Goal: Task Accomplishment & Management: Use online tool/utility

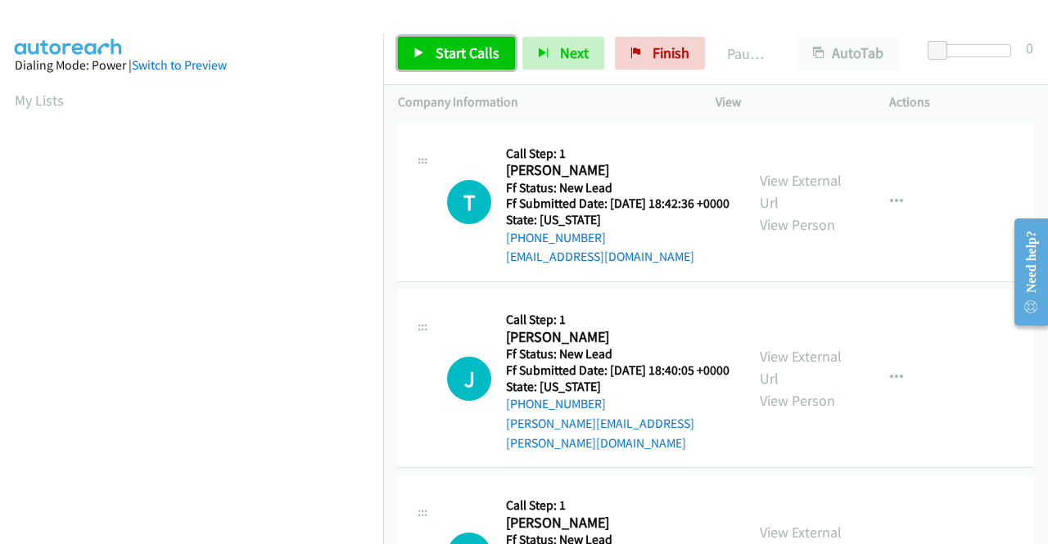
click at [476, 52] on span "Start Calls" at bounding box center [467, 52] width 64 height 19
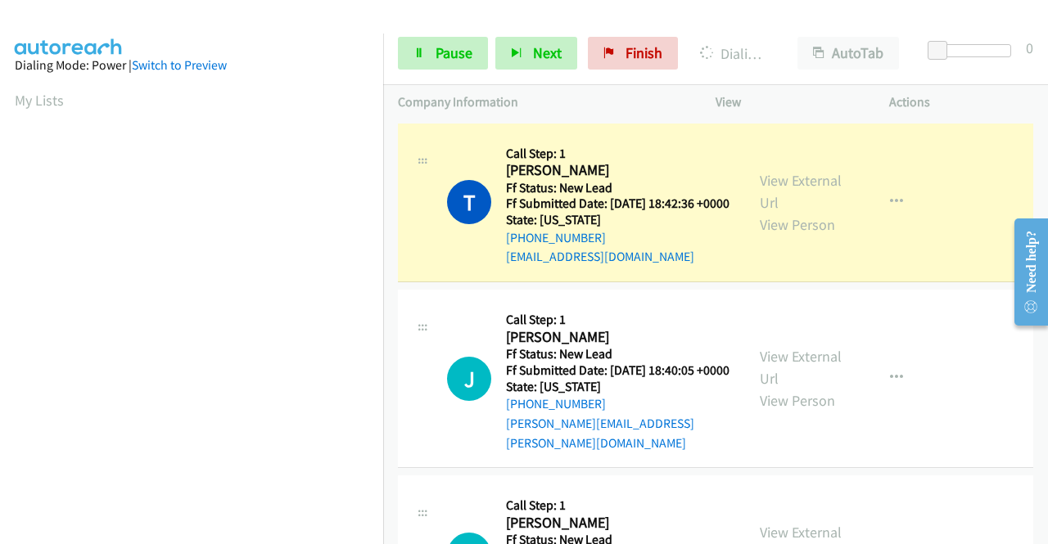
click at [0, 285] on aside "Dialing Mode: Power | Switch to Preview My Lists" at bounding box center [191, 487] width 383 height 906
click at [819, 189] on link "View External Url" at bounding box center [801, 191] width 82 height 41
click at [0, 232] on aside "Dialing Mode: Power | Switch to Preview My Lists" at bounding box center [191, 125] width 383 height 906
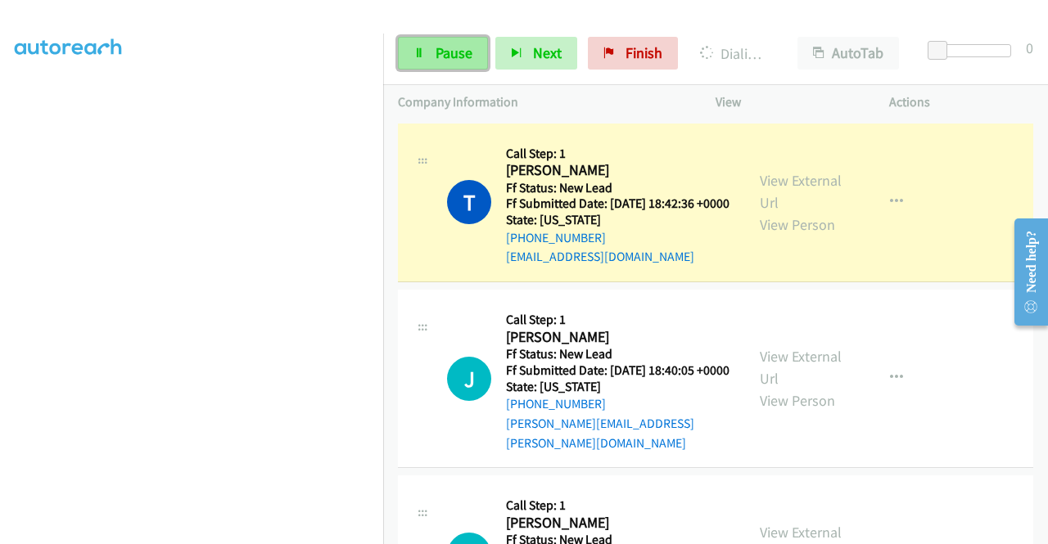
click at [413, 51] on icon at bounding box center [418, 53] width 11 height 11
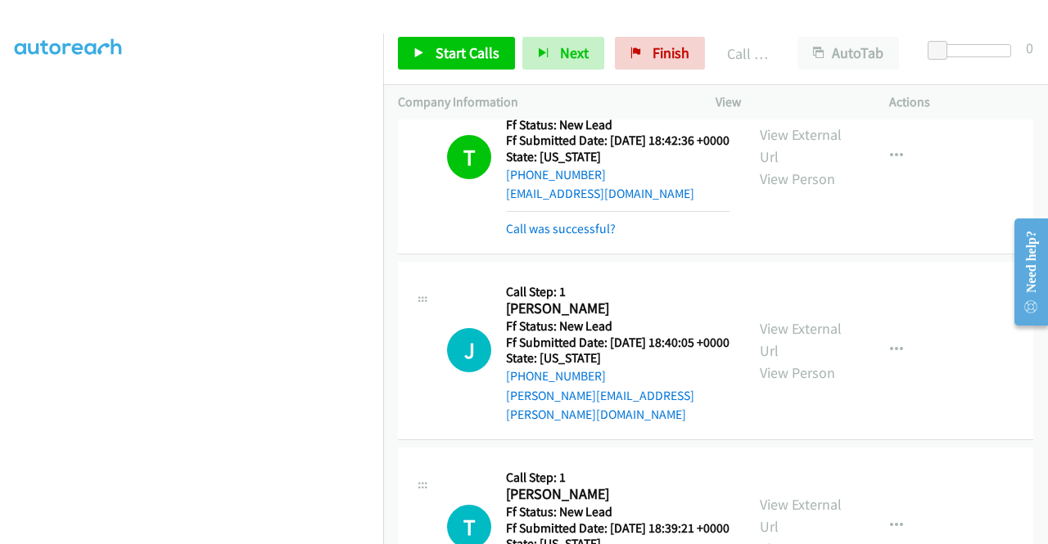
scroll to position [13, 0]
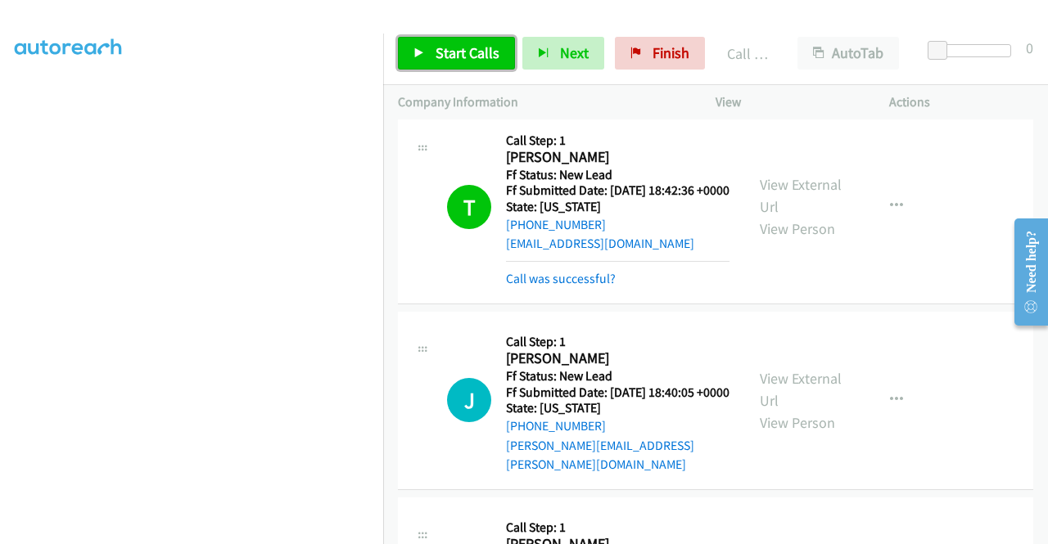
click at [479, 47] on span "Start Calls" at bounding box center [467, 52] width 64 height 19
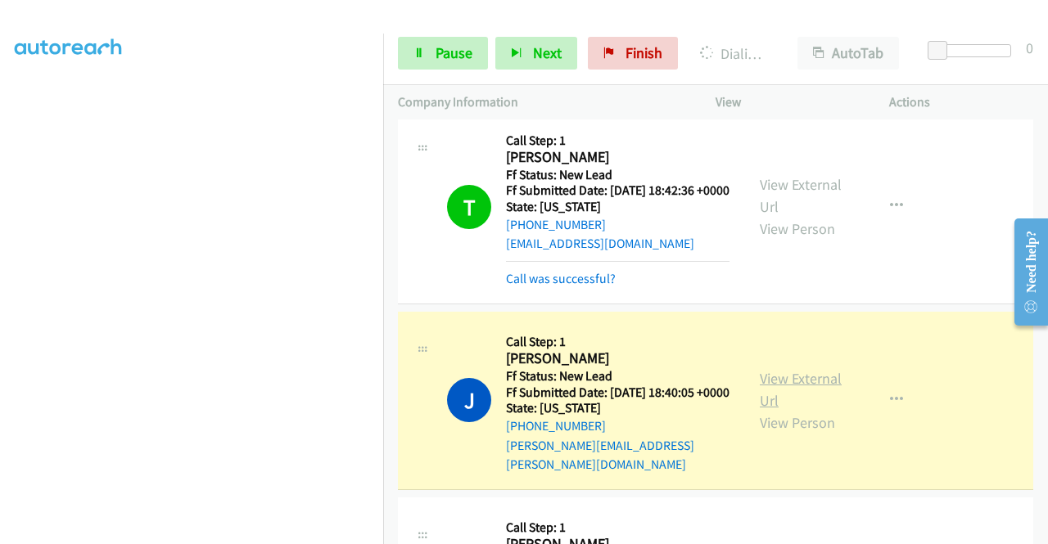
click at [778, 395] on link "View External Url" at bounding box center [801, 389] width 82 height 41
click at [760, 395] on link "View External Url" at bounding box center [801, 389] width 82 height 41
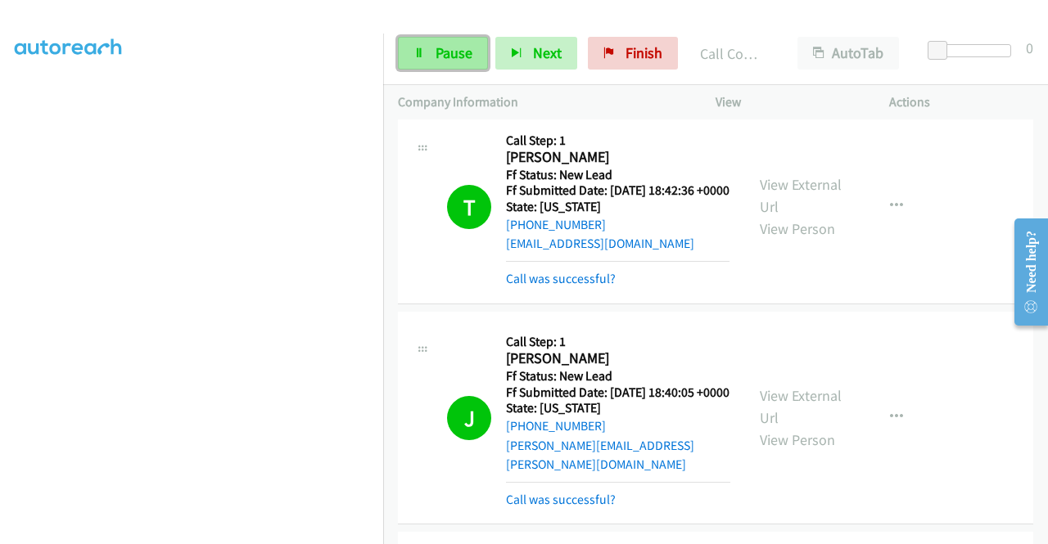
click at [432, 52] on link "Pause" at bounding box center [443, 53] width 90 height 33
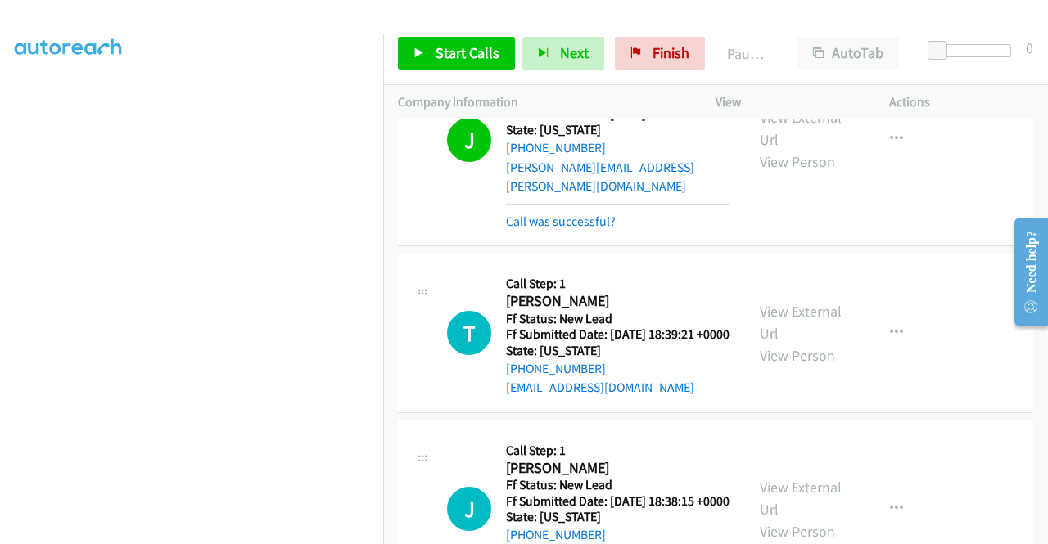
scroll to position [332, 0]
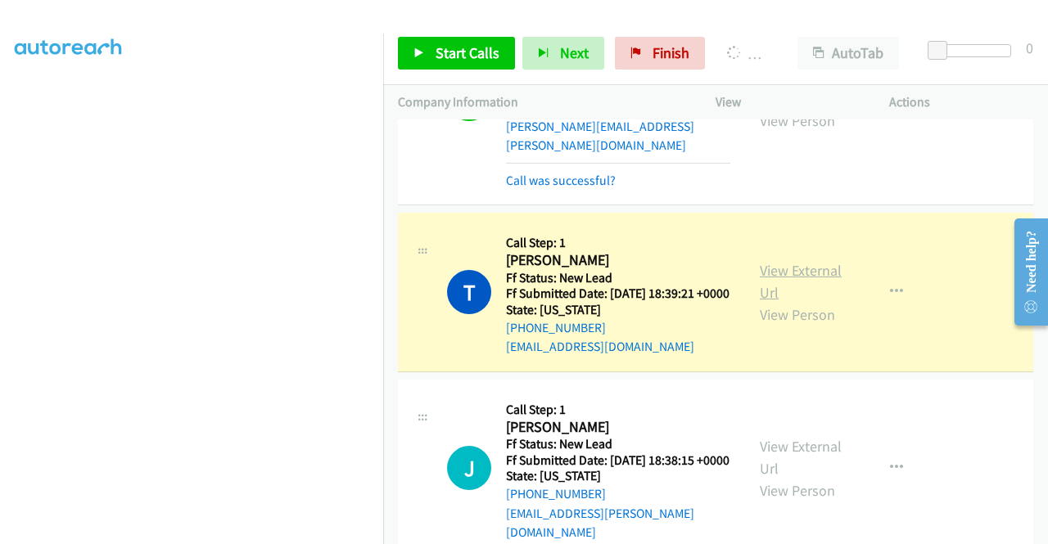
click at [794, 287] on link "View External Url" at bounding box center [801, 281] width 82 height 41
click at [1, 332] on aside "Dialing Mode: Power | Switch to Preview My Lists" at bounding box center [191, 125] width 383 height 906
click at [234, 530] on section at bounding box center [192, 155] width 354 height 783
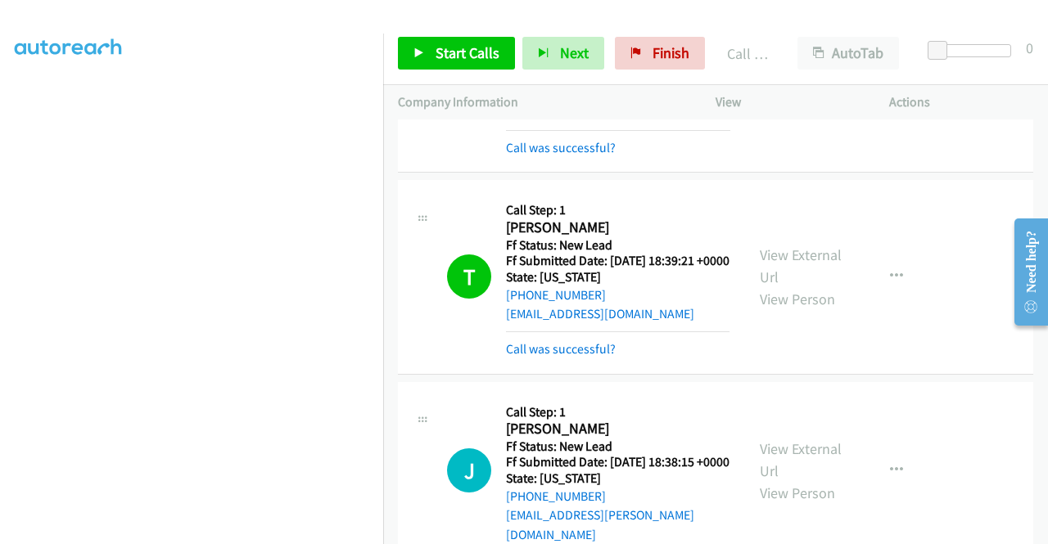
scroll to position [517, 0]
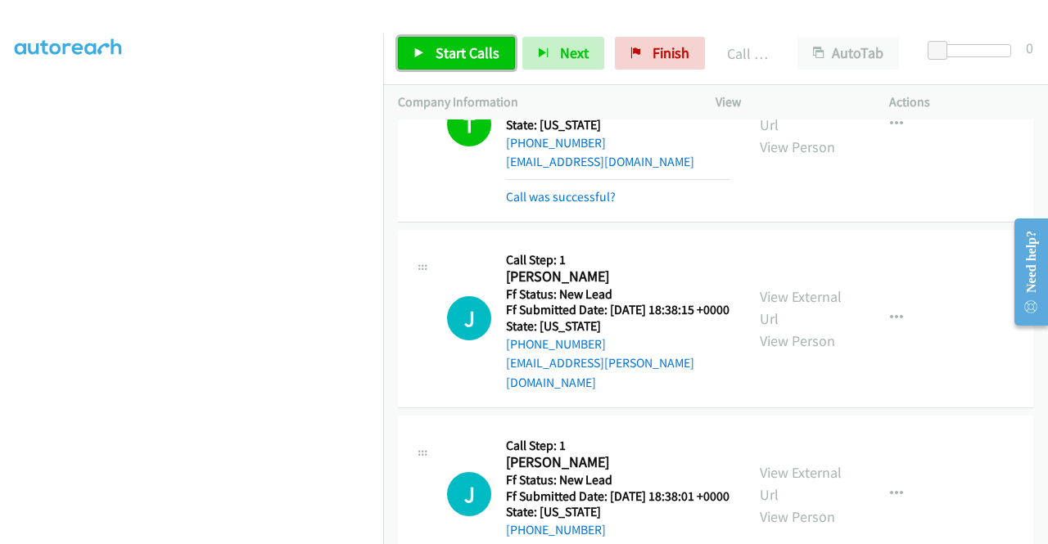
click at [473, 52] on span "Start Calls" at bounding box center [467, 52] width 64 height 19
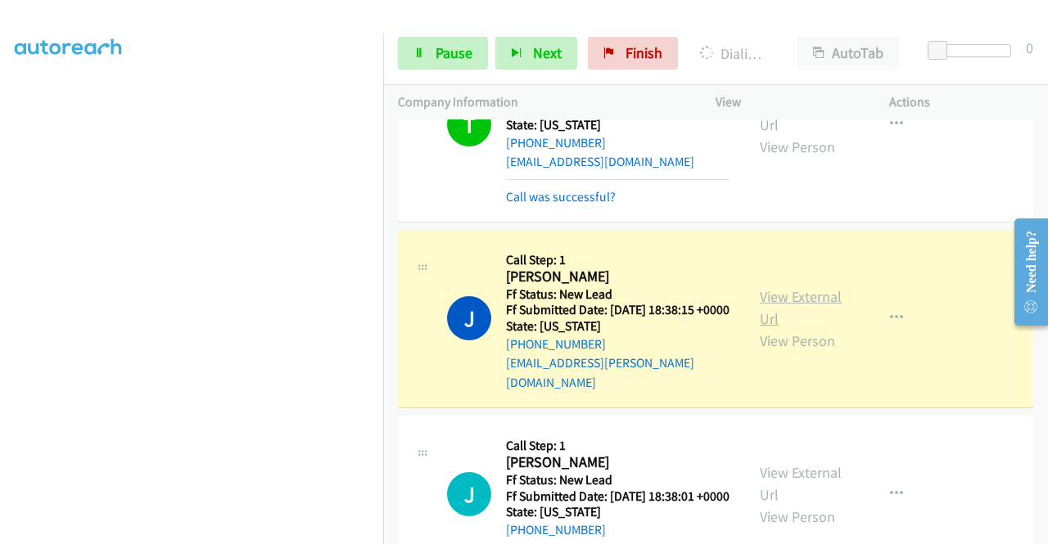
click at [783, 314] on link "View External Url" at bounding box center [801, 307] width 82 height 41
click at [0, 258] on aside "Dialing Mode: Power | Switch to Preview My Lists" at bounding box center [191, 130] width 383 height 906
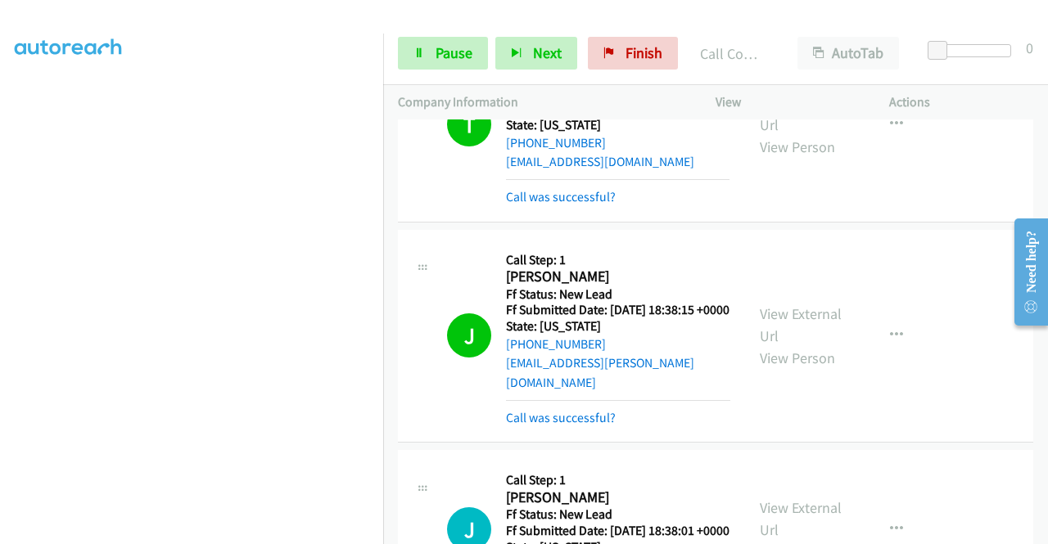
drag, startPoint x: 0, startPoint y: 202, endPoint x: 41, endPoint y: 197, distance: 41.2
click at [0, 202] on aside "Dialing Mode: Power | Switch to Preview My Lists" at bounding box center [191, 125] width 383 height 906
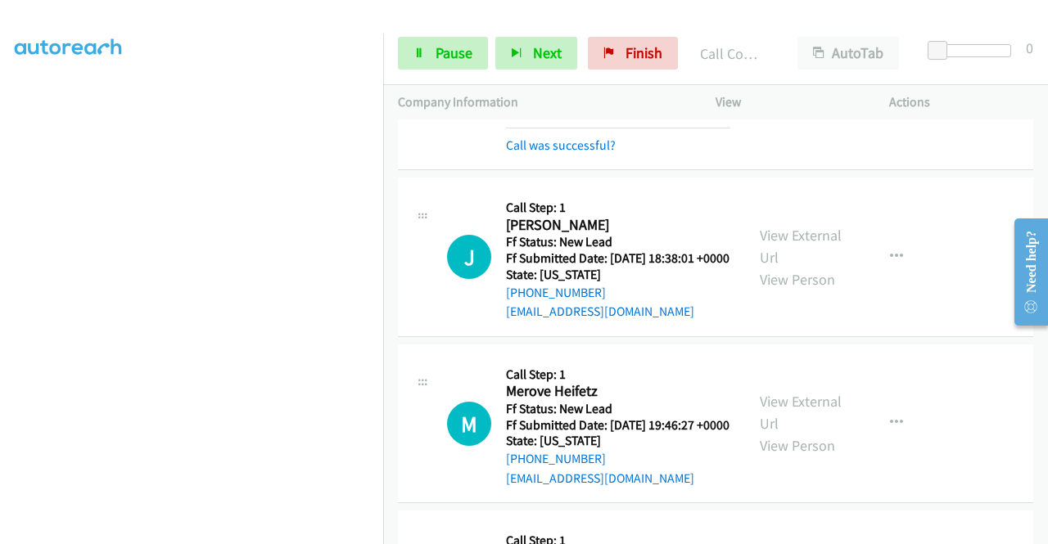
scroll to position [801, 0]
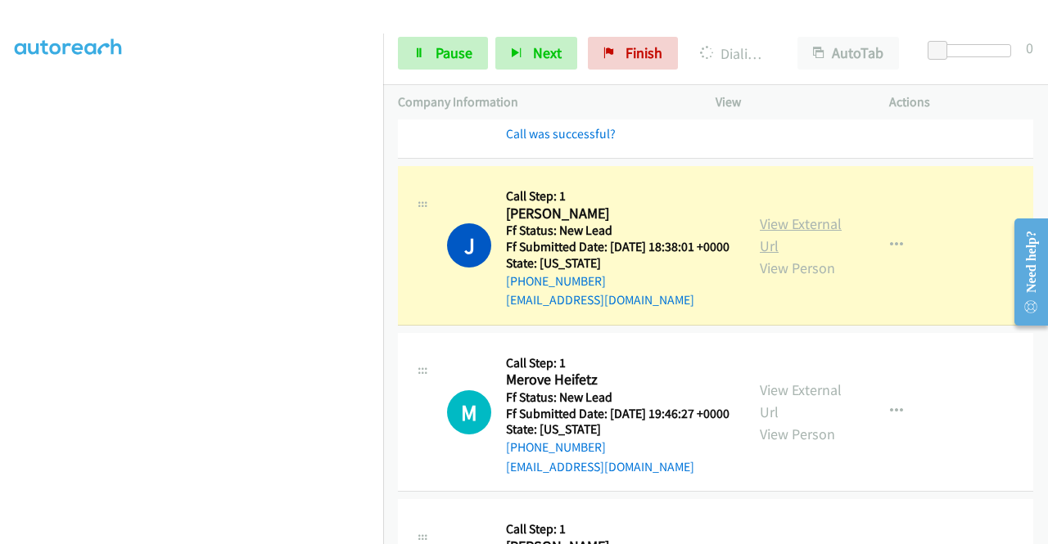
click at [766, 255] on link "View External Url" at bounding box center [801, 234] width 82 height 41
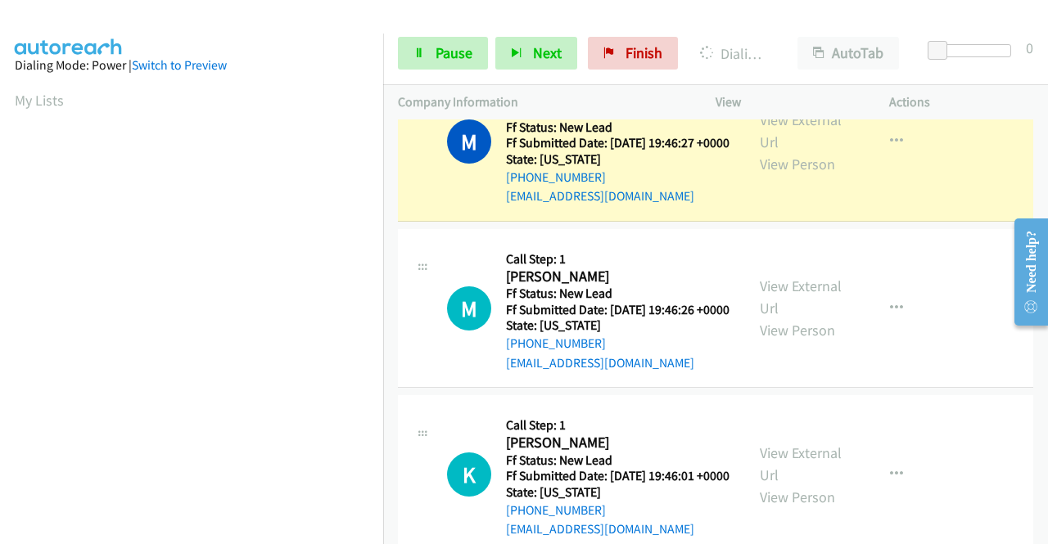
scroll to position [1098, 0]
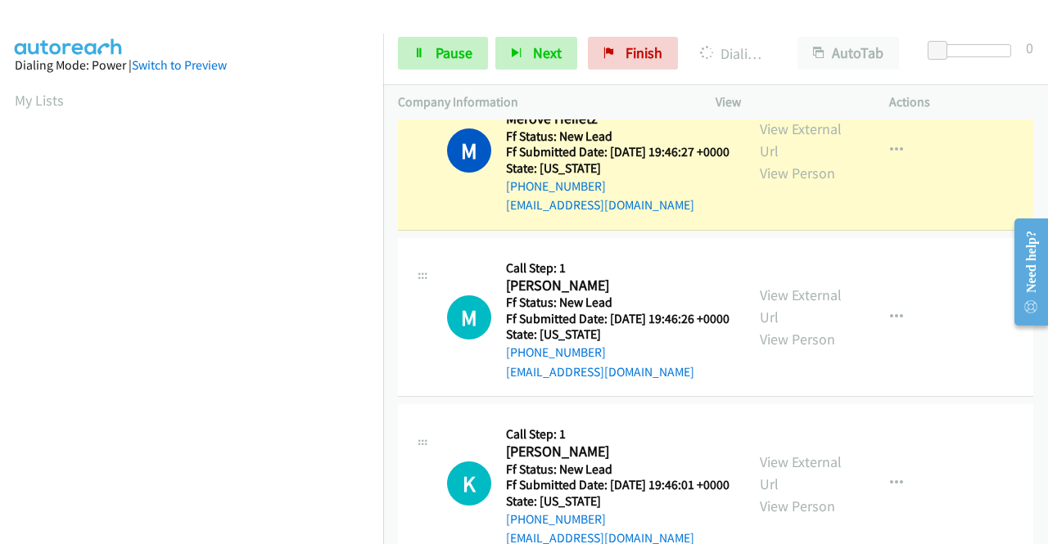
click at [798, 184] on div "View External Url View Person" at bounding box center [802, 151] width 85 height 66
click at [787, 160] on link "View External Url" at bounding box center [801, 140] width 82 height 41
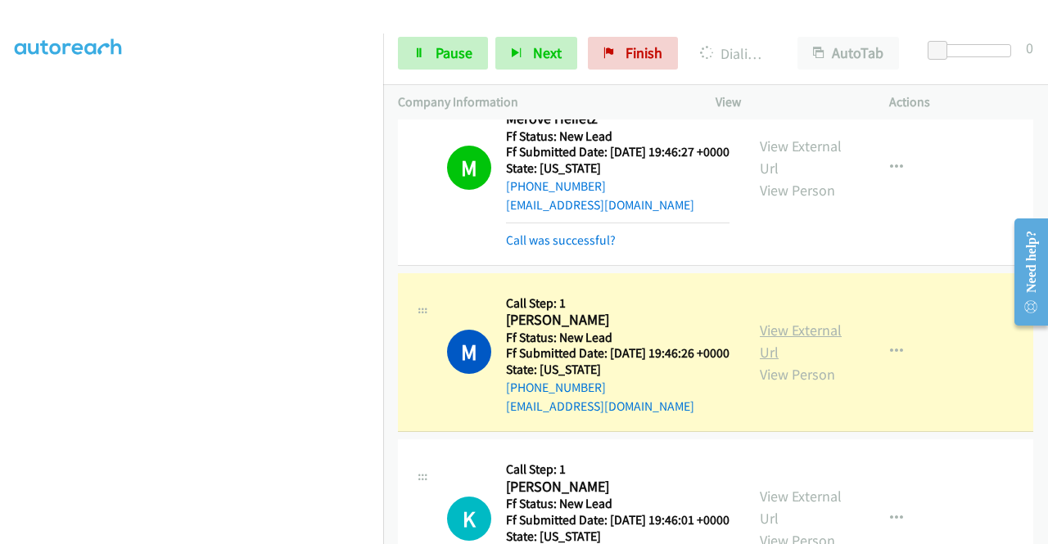
click at [791, 362] on link "View External Url" at bounding box center [801, 341] width 82 height 41
click at [0, 310] on aside "Dialing Mode: Power | Switch to Preview My Lists" at bounding box center [191, 125] width 383 height 906
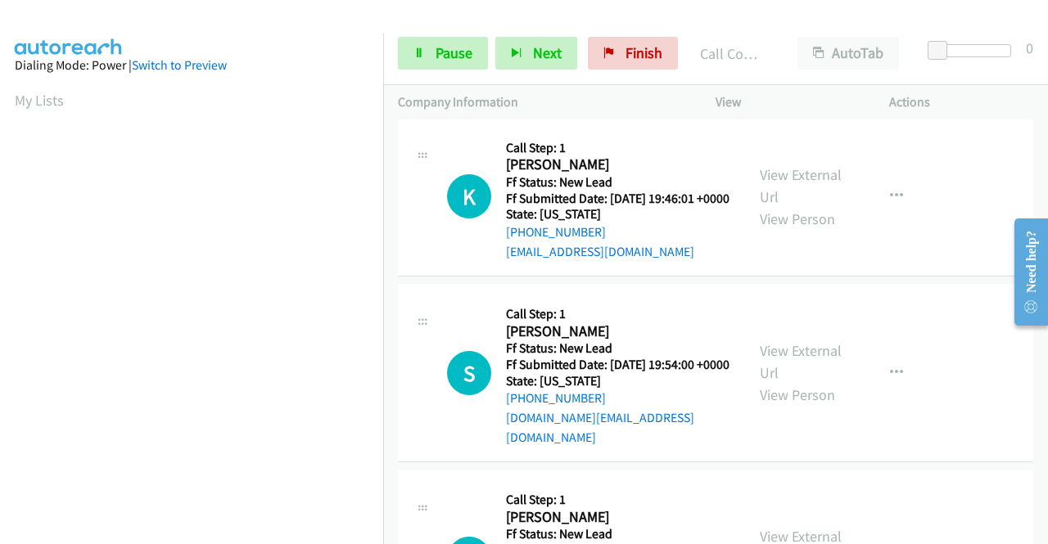
scroll to position [1469, 0]
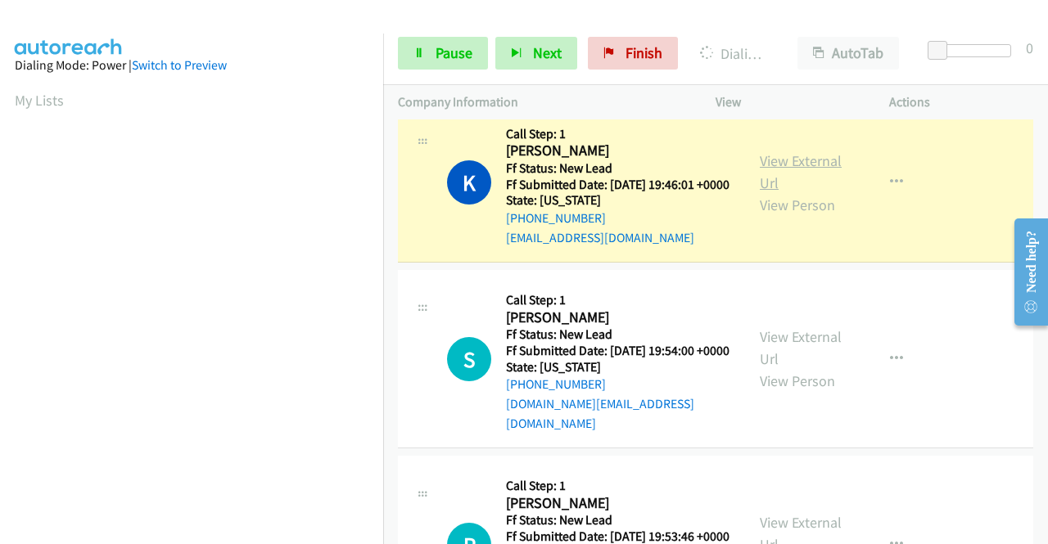
click at [783, 192] on link "View External Url" at bounding box center [801, 171] width 82 height 41
click at [441, 79] on div "Start Calls Pause Next Finish Dialing Kelle Brown AutoTab AutoTab 0" at bounding box center [715, 53] width 665 height 63
click at [442, 70] on div "Start Calls Pause Next Finish Dialing Kelle Brown AutoTab AutoTab 0" at bounding box center [715, 53] width 665 height 63
click at [444, 53] on span "Pause" at bounding box center [453, 52] width 37 height 19
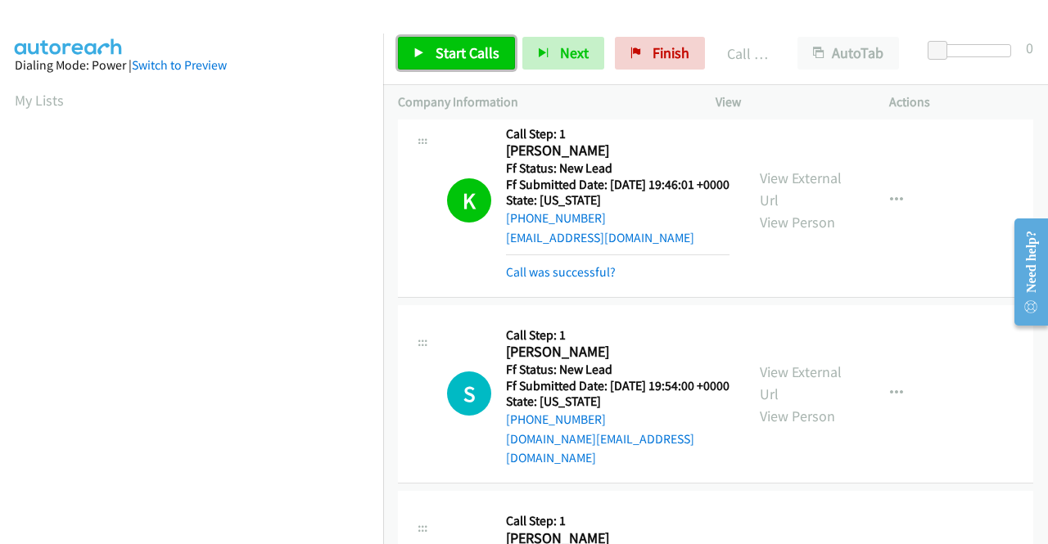
click at [449, 40] on link "Start Calls" at bounding box center [456, 53] width 117 height 33
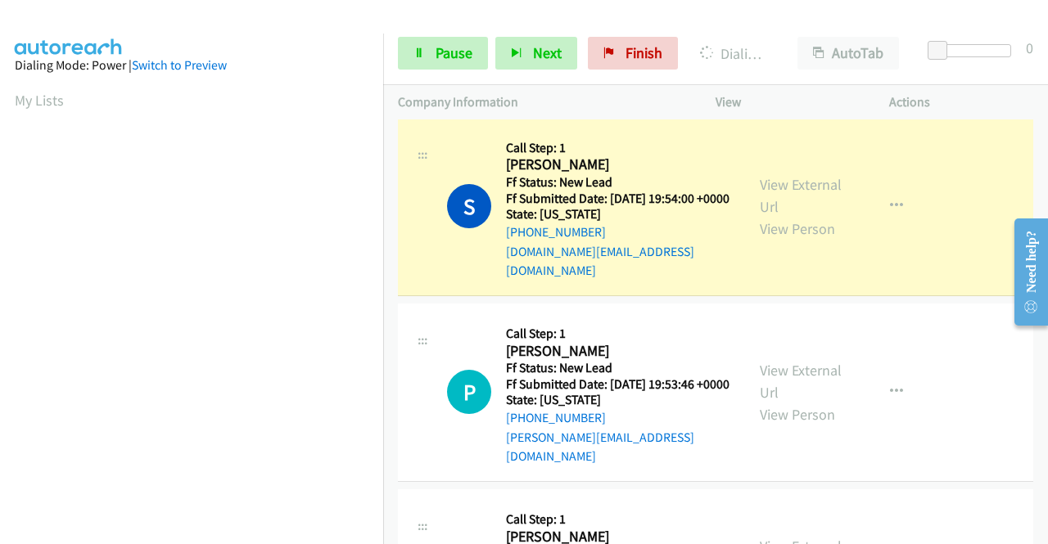
scroll to position [373, 0]
click at [814, 216] on link "View External Url" at bounding box center [801, 195] width 82 height 41
click at [0, 299] on aside "Dialing Mode: Power | Switch to Preview My Lists" at bounding box center [191, 125] width 383 height 906
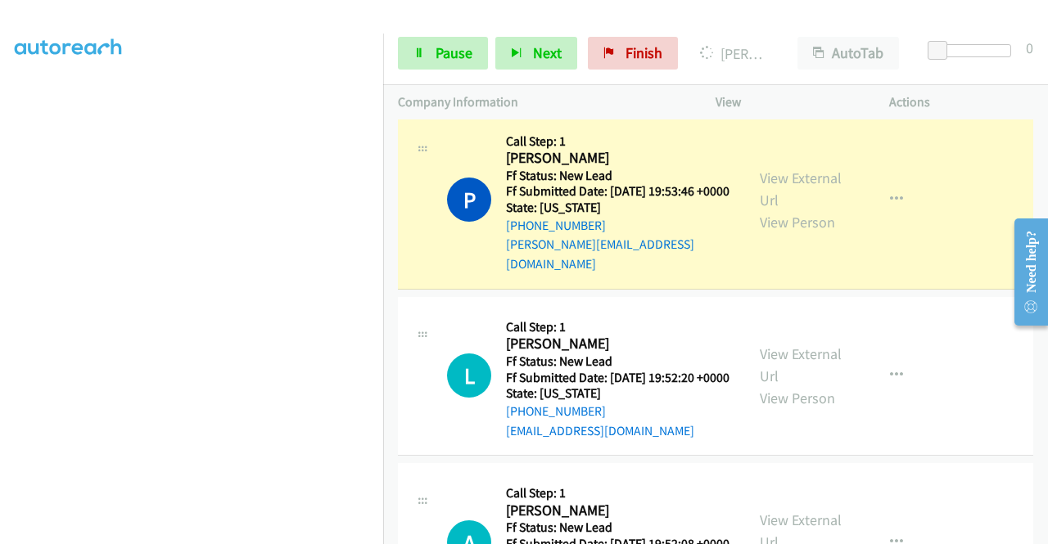
scroll to position [1978, 0]
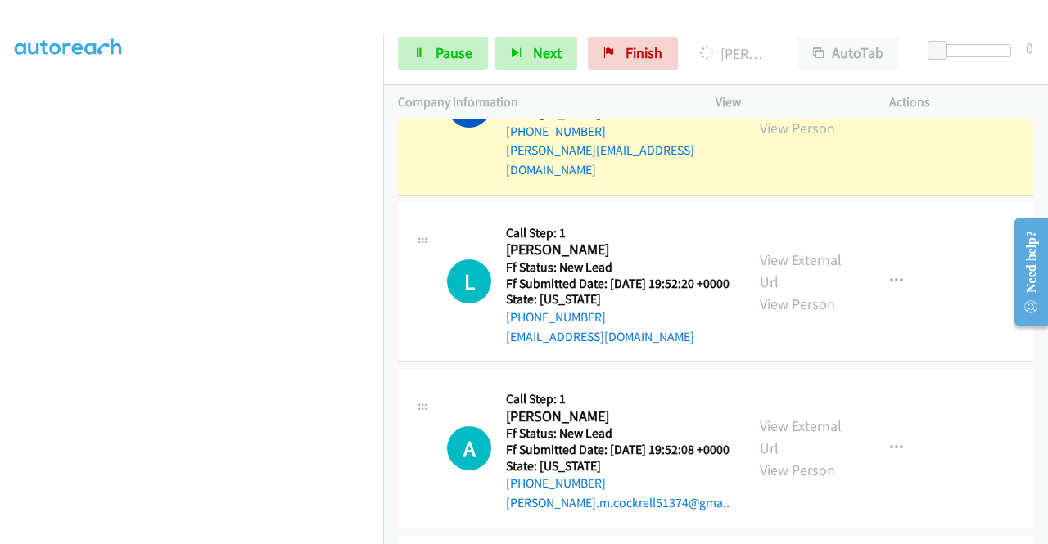
click at [794, 139] on div "View External Url View Person" at bounding box center [802, 106] width 85 height 66
click at [760, 115] on link "View External Url" at bounding box center [801, 94] width 82 height 41
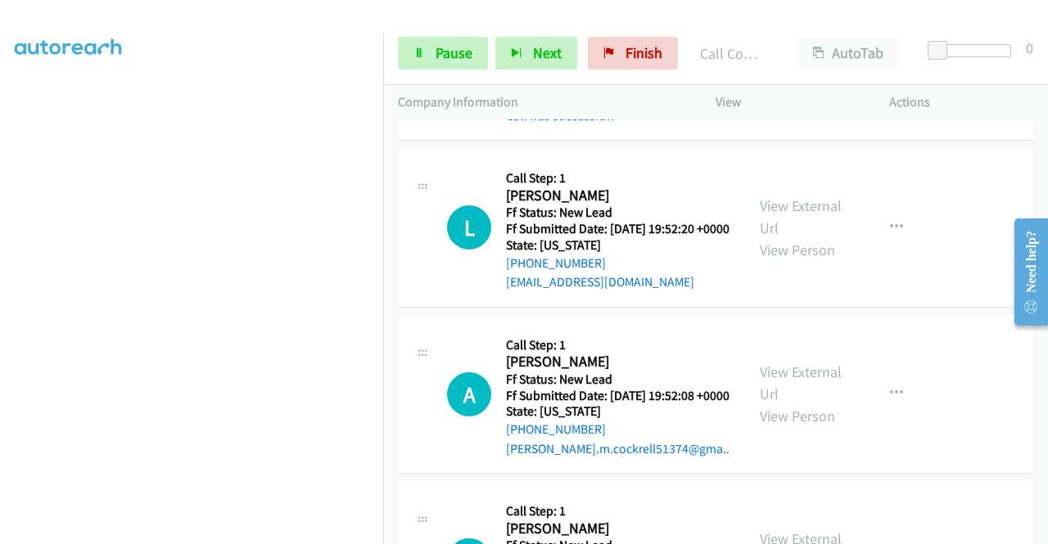
scroll to position [2145, 0]
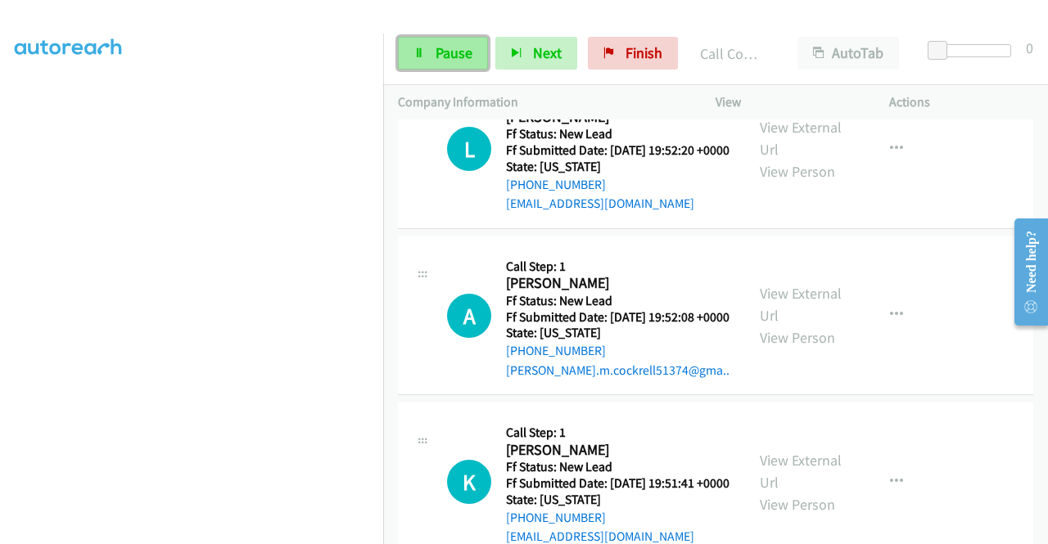
click at [413, 37] on link "Pause" at bounding box center [443, 53] width 90 height 33
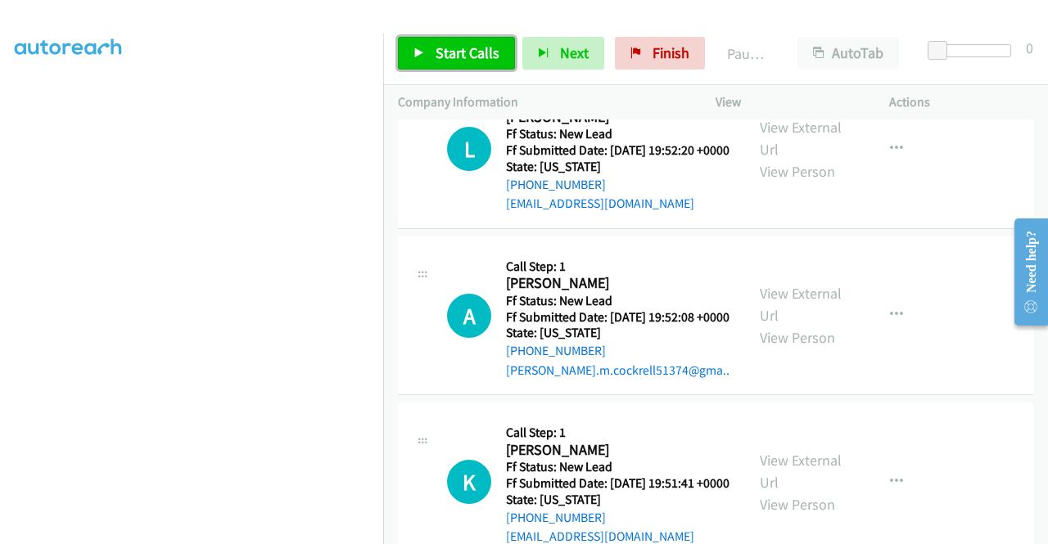
click at [413, 37] on link "Start Calls" at bounding box center [456, 53] width 117 height 33
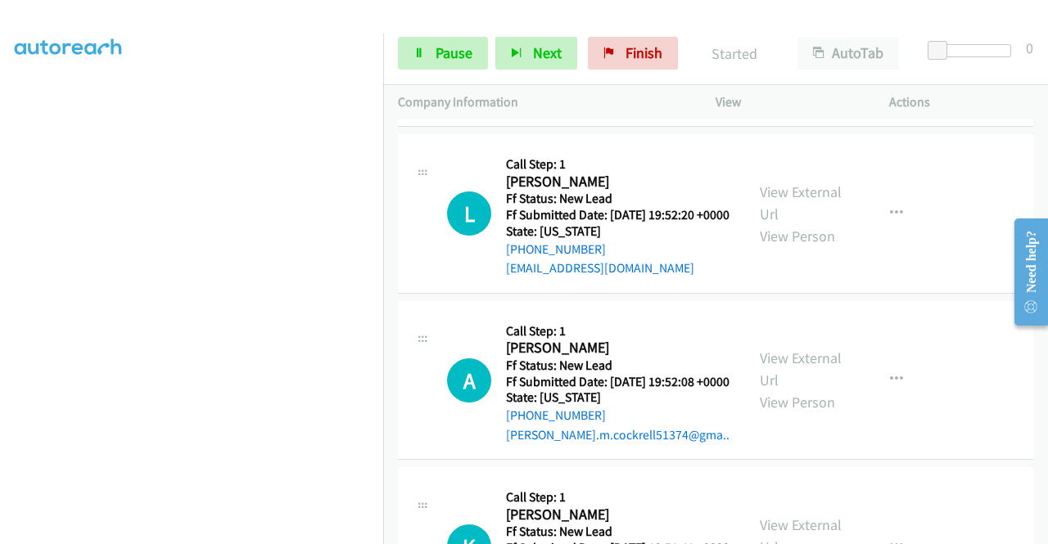
scroll to position [2202, 0]
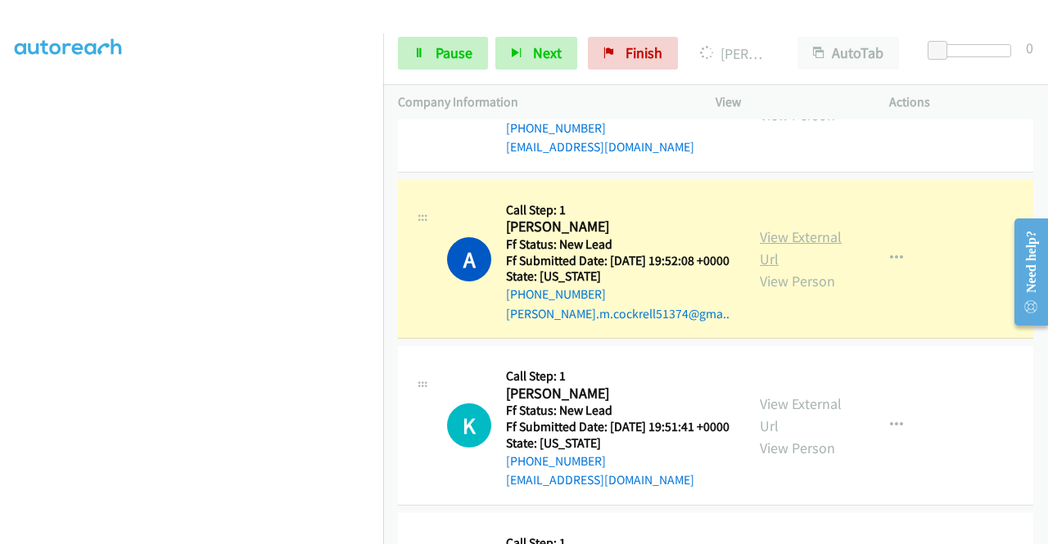
click at [803, 268] on link "View External Url" at bounding box center [801, 248] width 82 height 41
click at [384, 177] on td "L Callback Scheduled Call Step: 1 Lynette Bielman America/Chicago Ff Status: Ne…" at bounding box center [715, 93] width 665 height 167
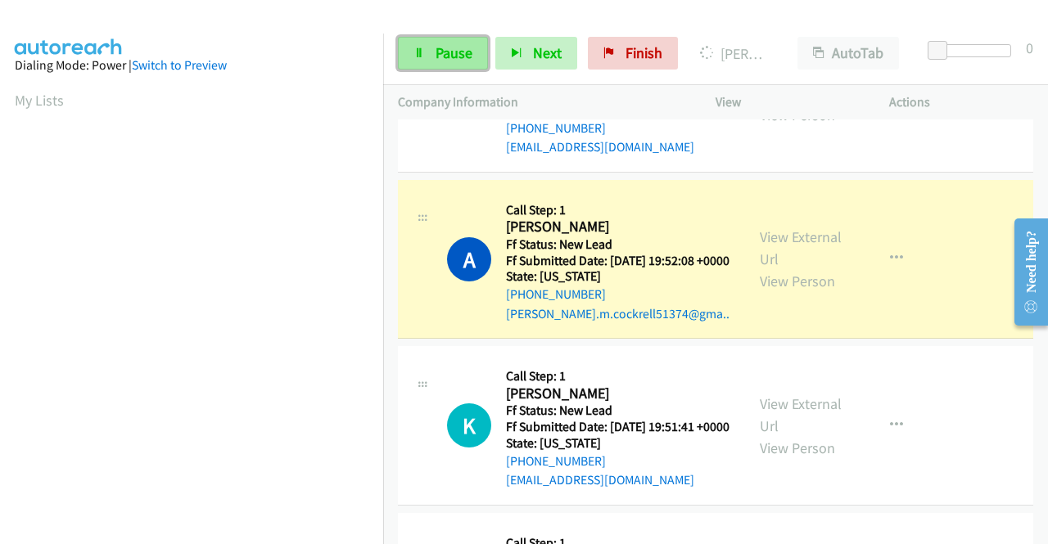
click at [427, 37] on link "Pause" at bounding box center [443, 53] width 90 height 33
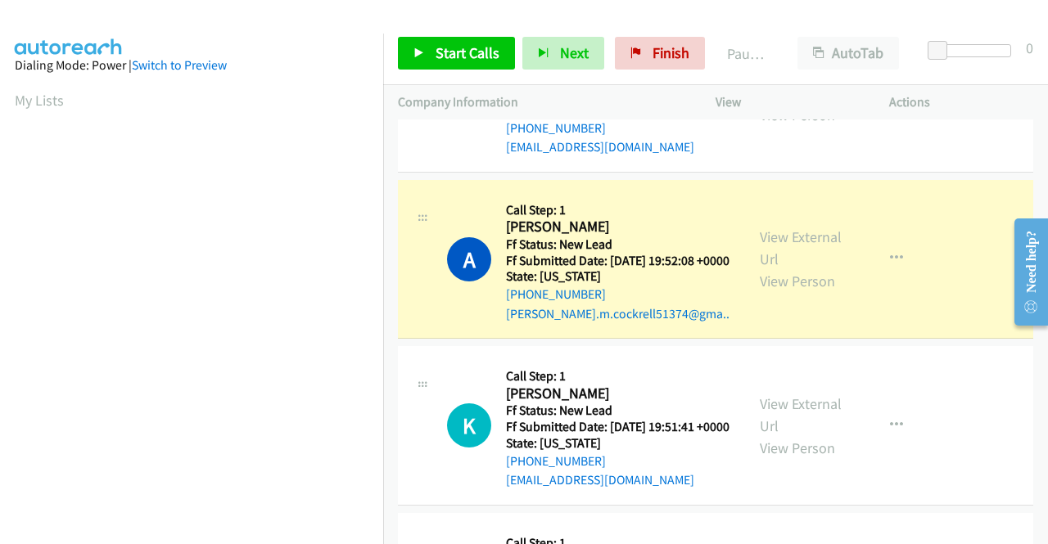
scroll to position [373, 0]
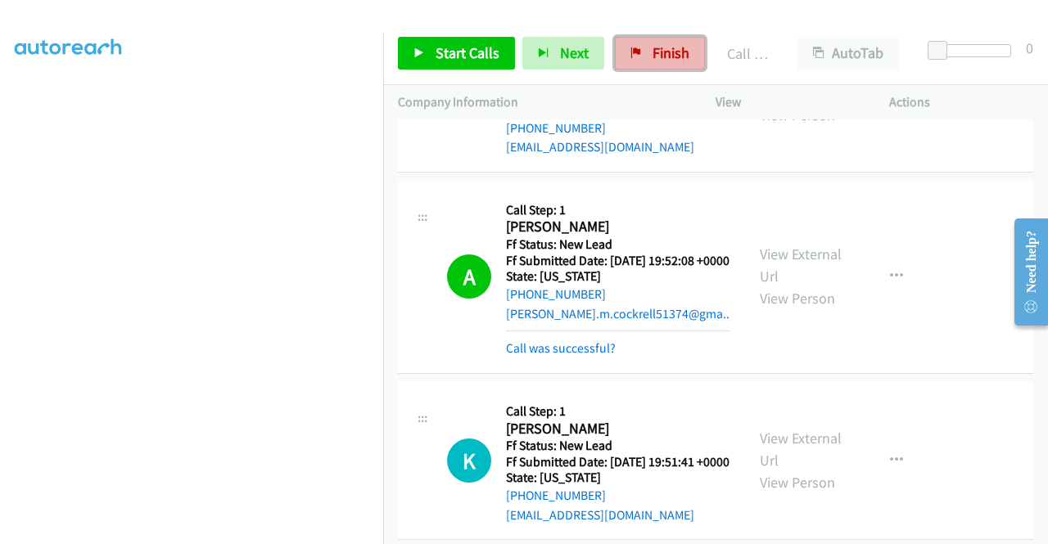
click at [665, 38] on link "Finish" at bounding box center [660, 53] width 90 height 33
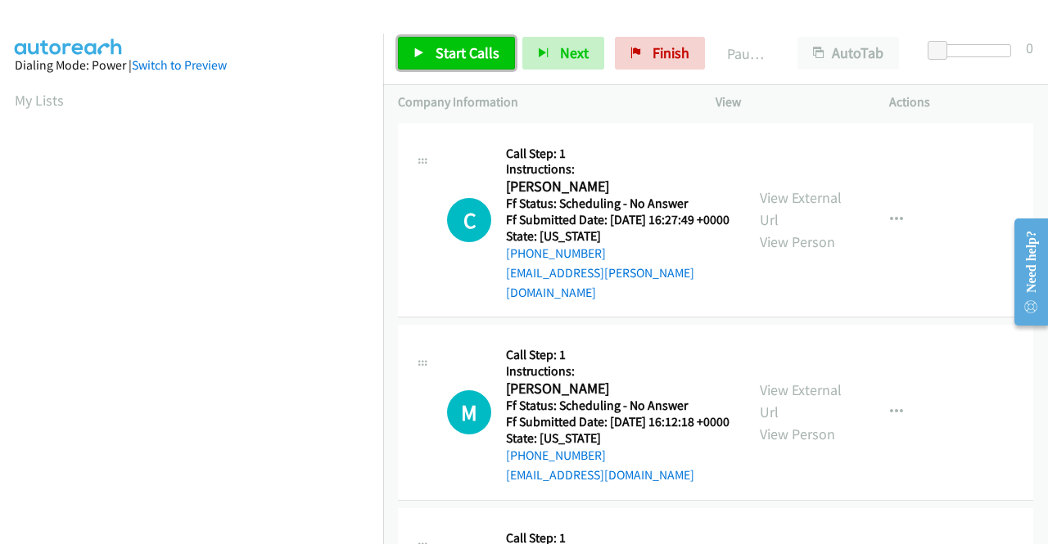
click at [485, 61] on span "Start Calls" at bounding box center [467, 52] width 64 height 19
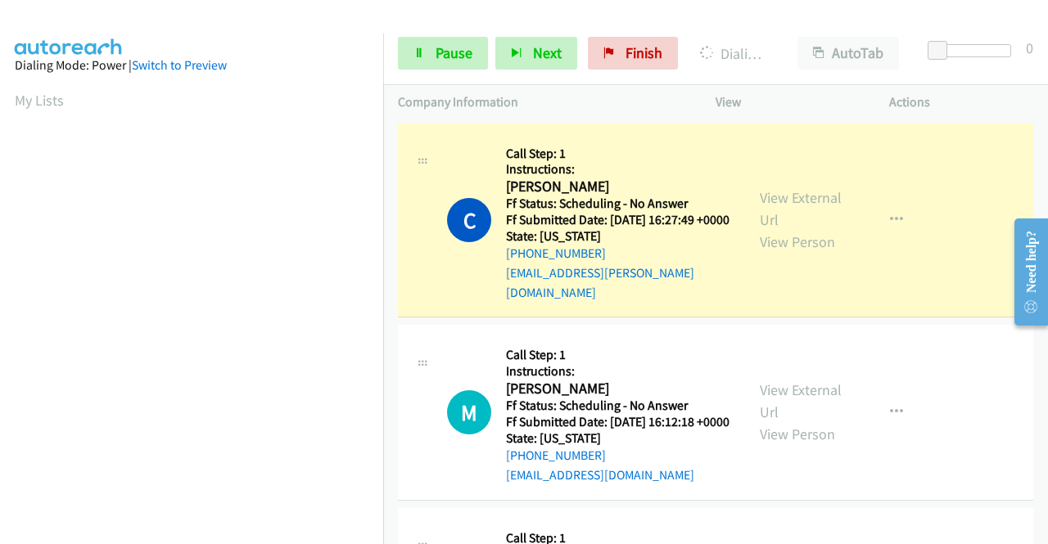
click at [817, 187] on div "View External Url View Person" at bounding box center [802, 220] width 85 height 66
click at [799, 192] on link "View External Url" at bounding box center [801, 208] width 82 height 41
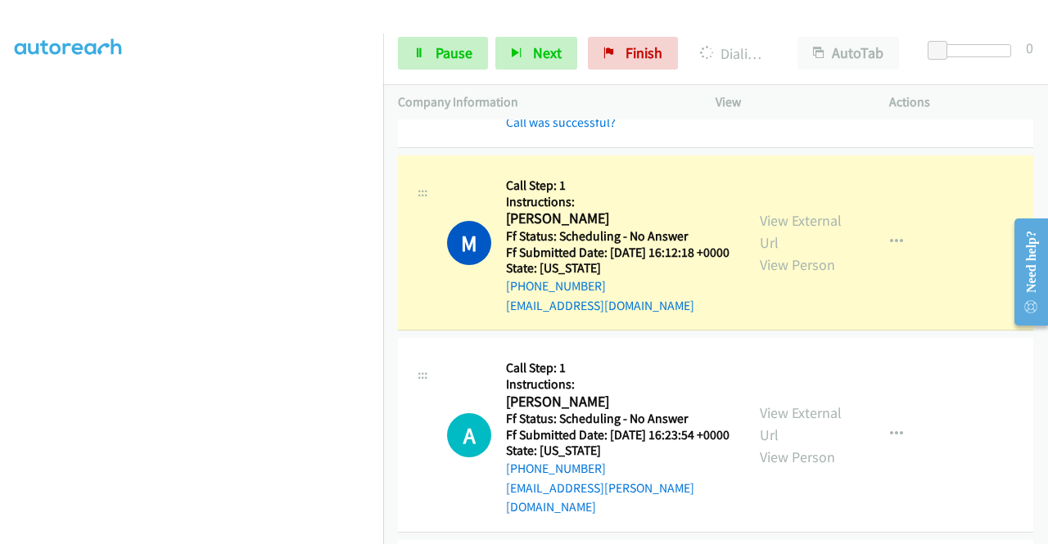
scroll to position [239, 0]
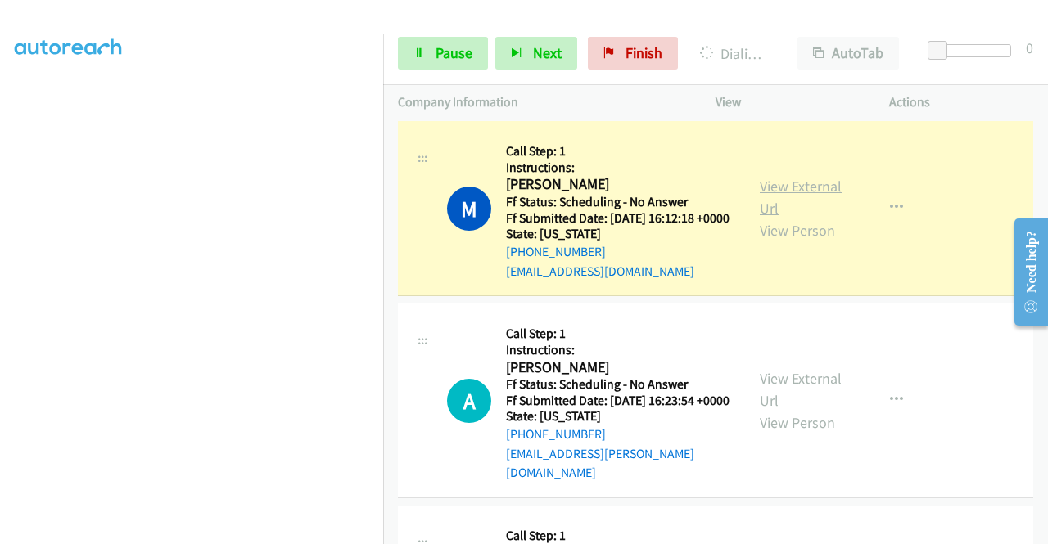
click at [809, 191] on link "View External Url" at bounding box center [801, 197] width 82 height 41
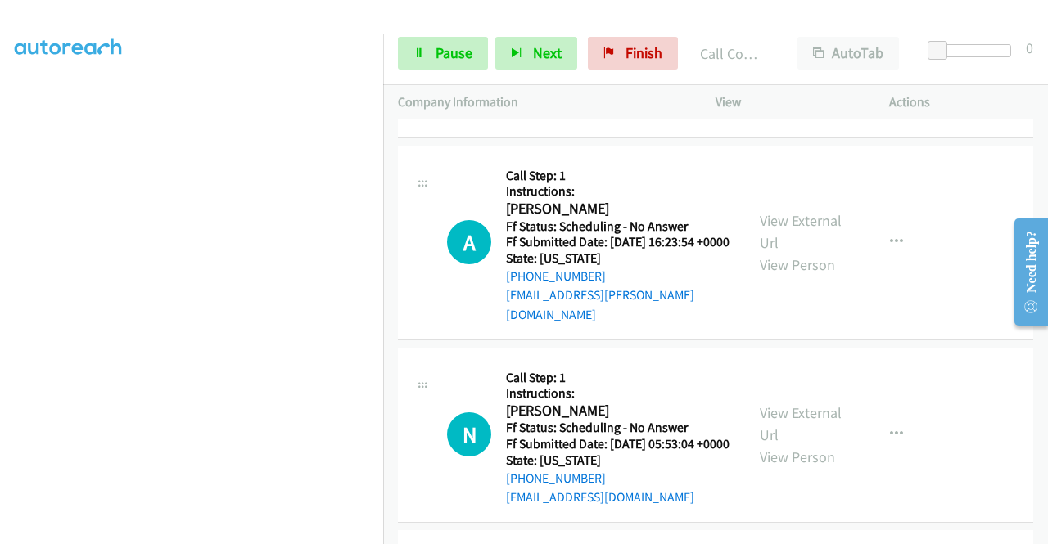
scroll to position [435, 0]
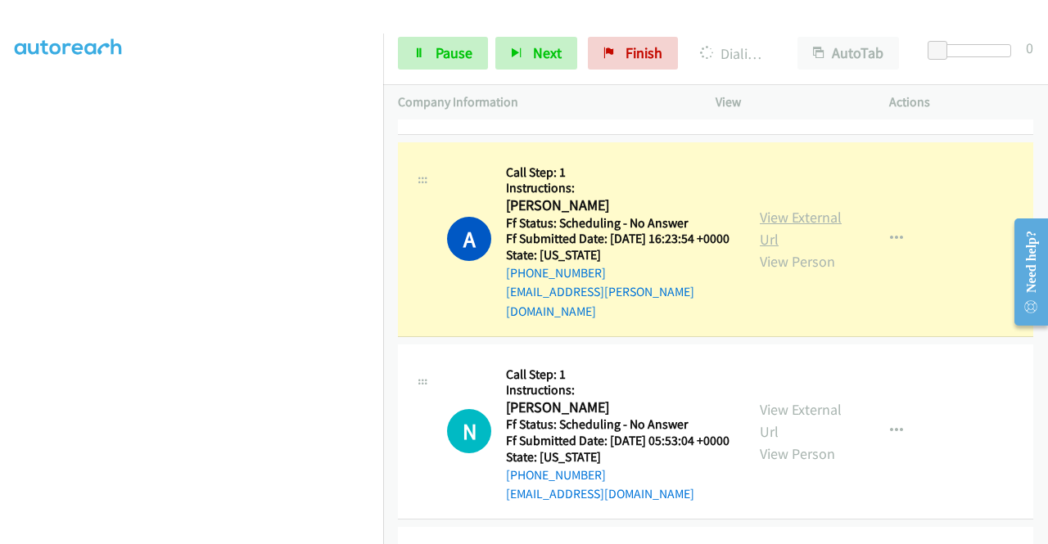
click at [760, 229] on link "View External Url" at bounding box center [801, 228] width 82 height 41
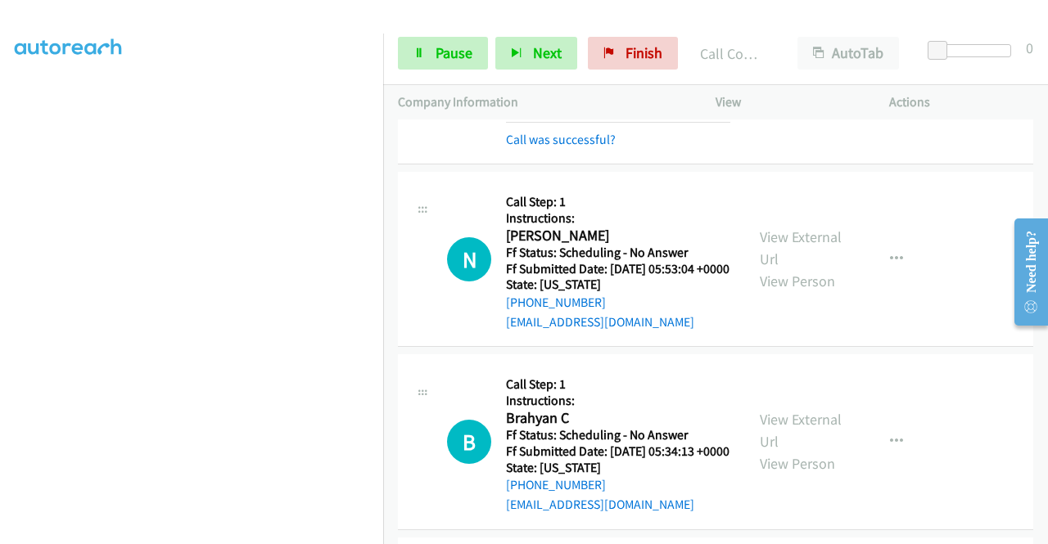
scroll to position [675, 0]
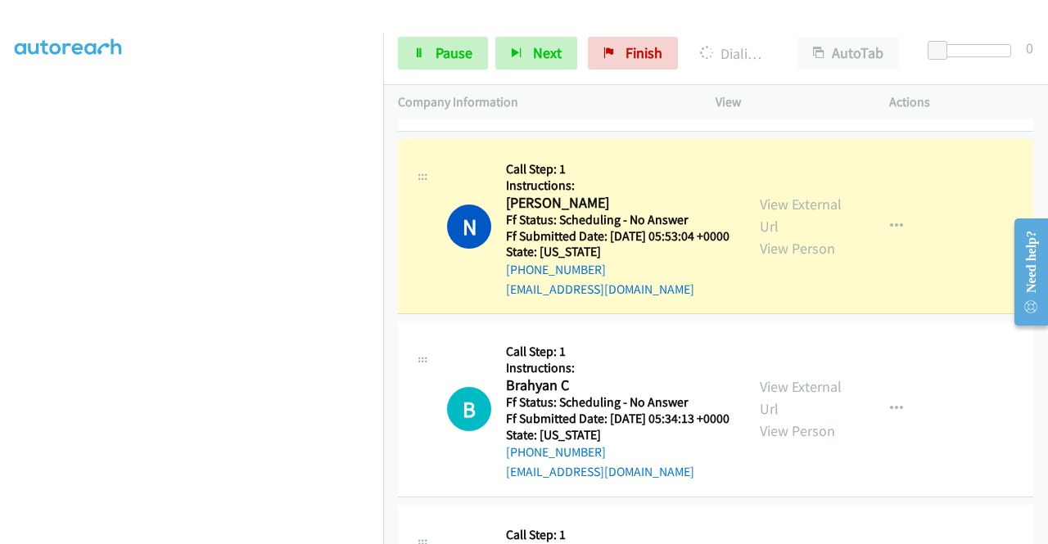
click at [745, 219] on div "View External Url View Person View External Url Email Schedule/Manage Callback …" at bounding box center [839, 226] width 188 height 145
click at [764, 219] on link "View External Url" at bounding box center [801, 215] width 82 height 41
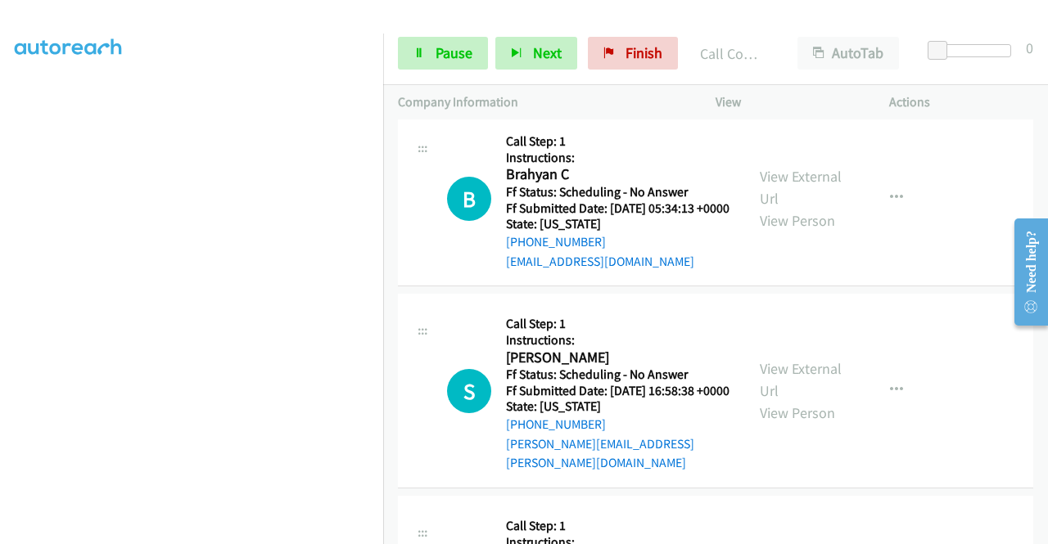
scroll to position [937, 0]
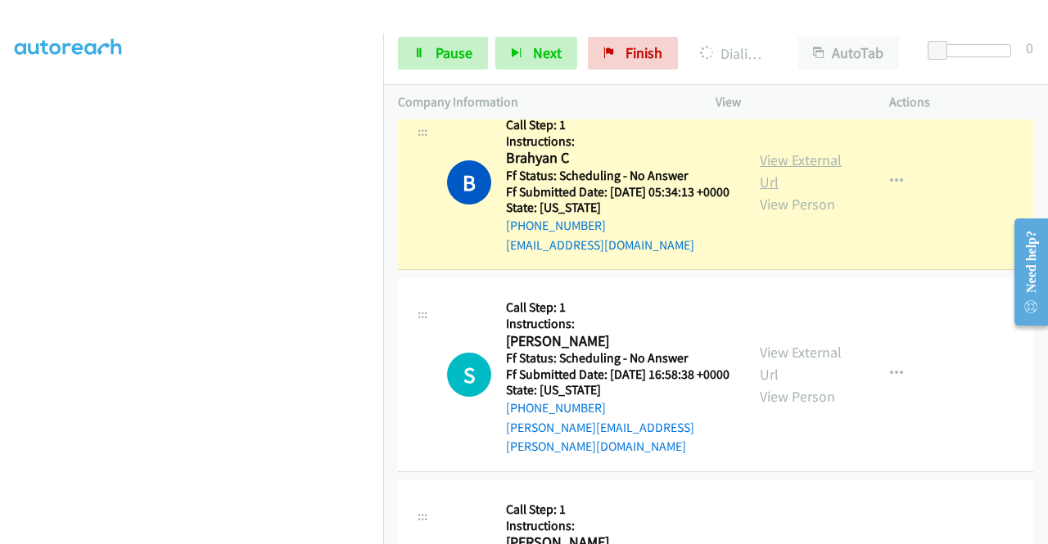
click at [760, 192] on link "View External Url" at bounding box center [801, 171] width 82 height 41
click at [417, 34] on div "Start Calls Pause Next Finish Dialing Brahyan C AutoTab AutoTab 0" at bounding box center [715, 53] width 665 height 63
click at [417, 45] on link "Pause" at bounding box center [443, 53] width 90 height 33
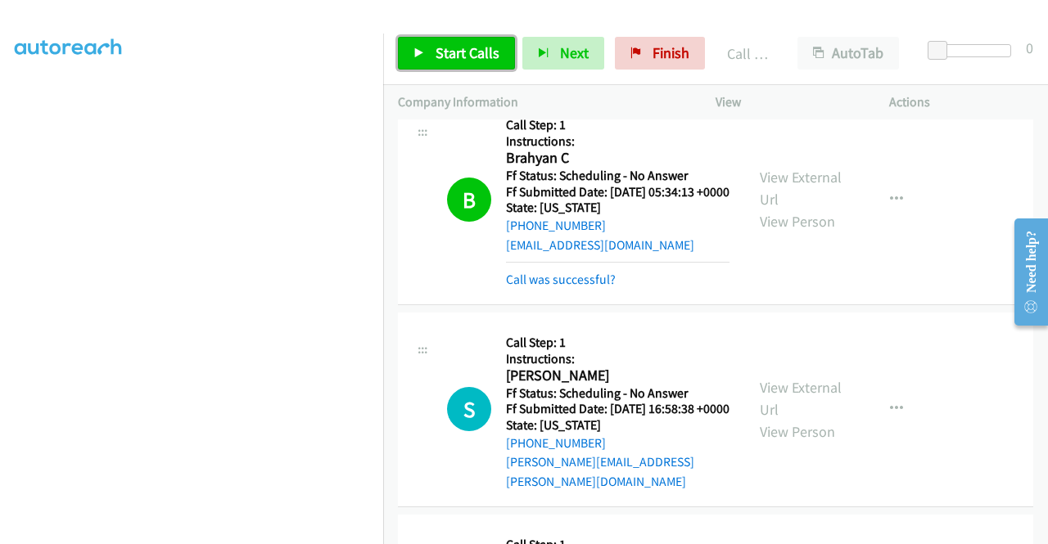
click at [458, 42] on link "Start Calls" at bounding box center [456, 53] width 117 height 33
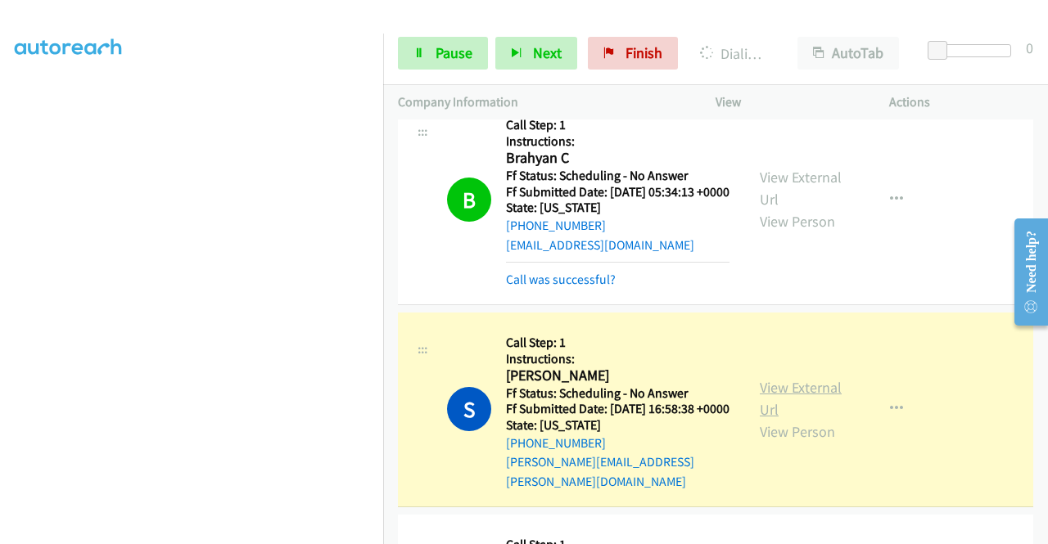
click at [777, 419] on link "View External Url" at bounding box center [801, 398] width 82 height 41
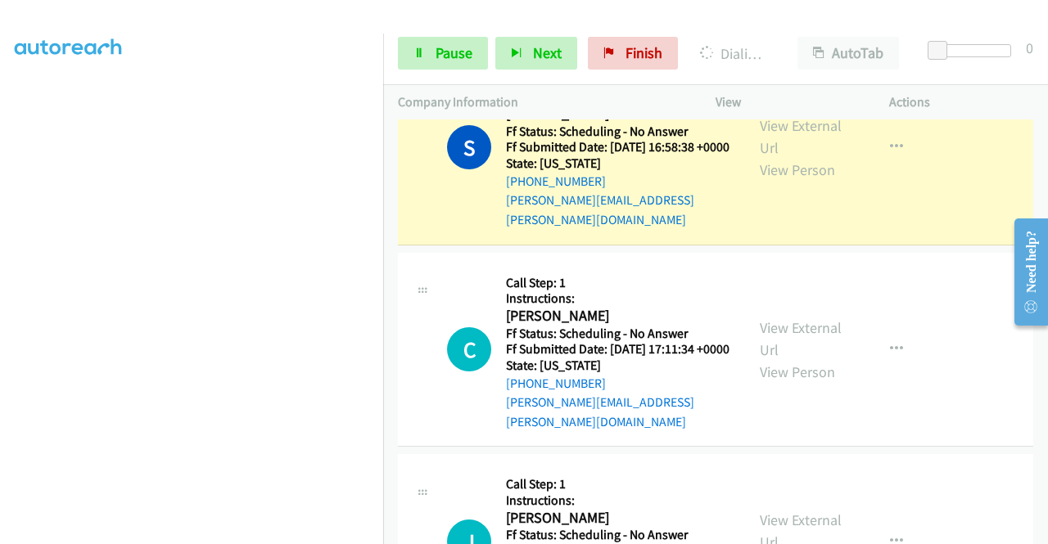
scroll to position [1210, 0]
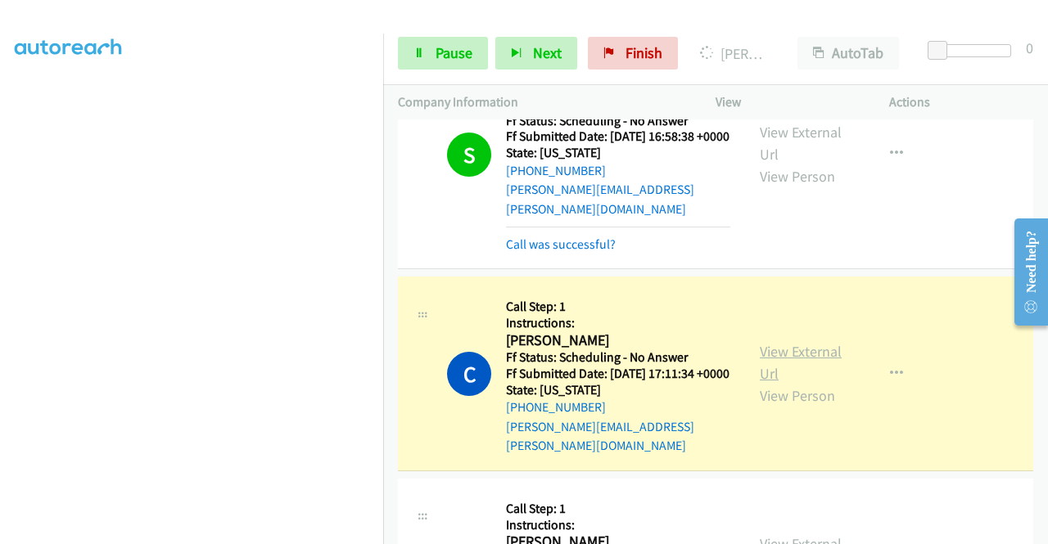
click at [830, 382] on link "View External Url" at bounding box center [801, 362] width 82 height 41
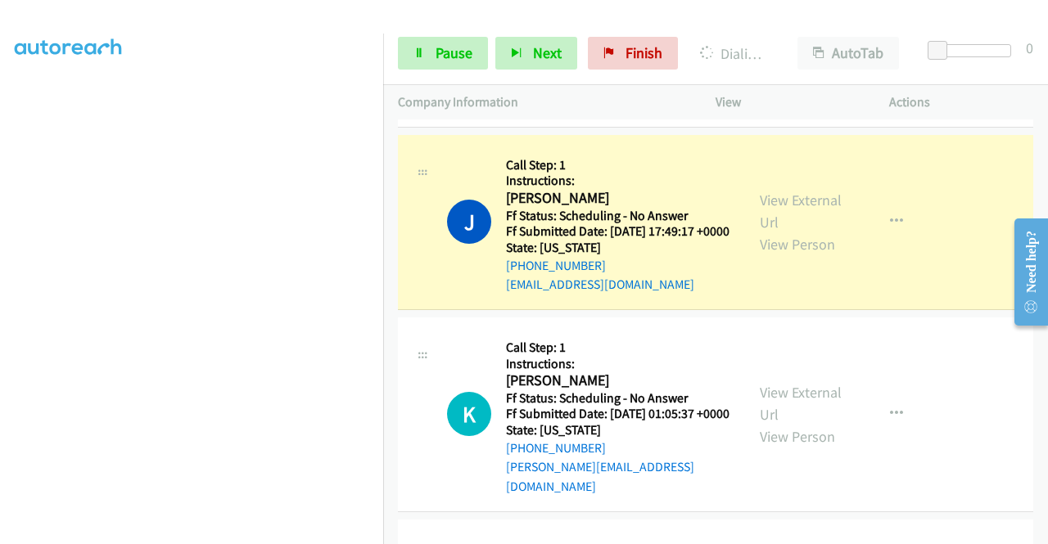
scroll to position [1592, 0]
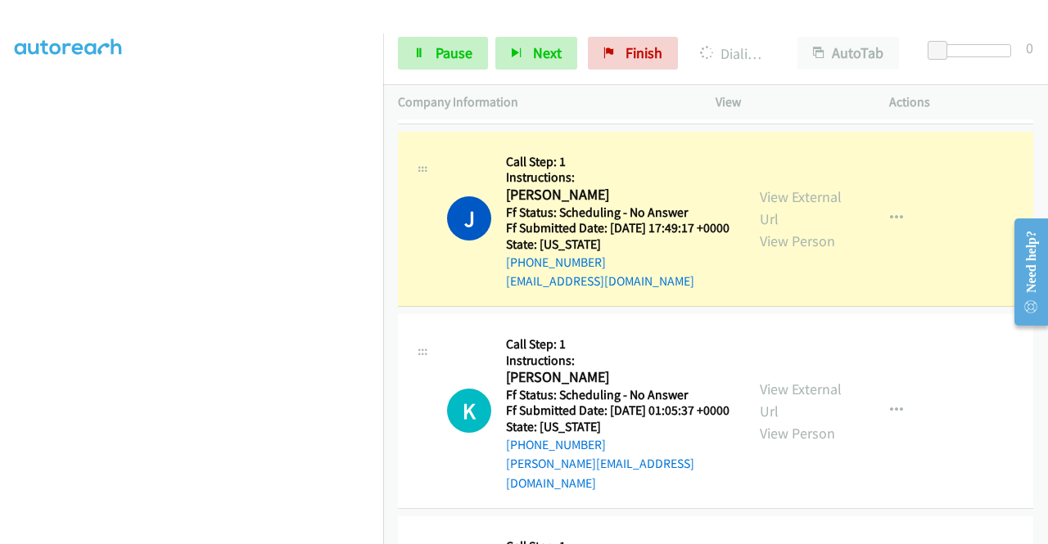
click at [802, 222] on div "View External Url View Person View External Url Email Schedule/Manage Callback …" at bounding box center [839, 219] width 188 height 145
click at [795, 224] on div "View External Url View Person" at bounding box center [802, 219] width 85 height 66
click at [775, 228] on link "View External Url" at bounding box center [801, 207] width 82 height 41
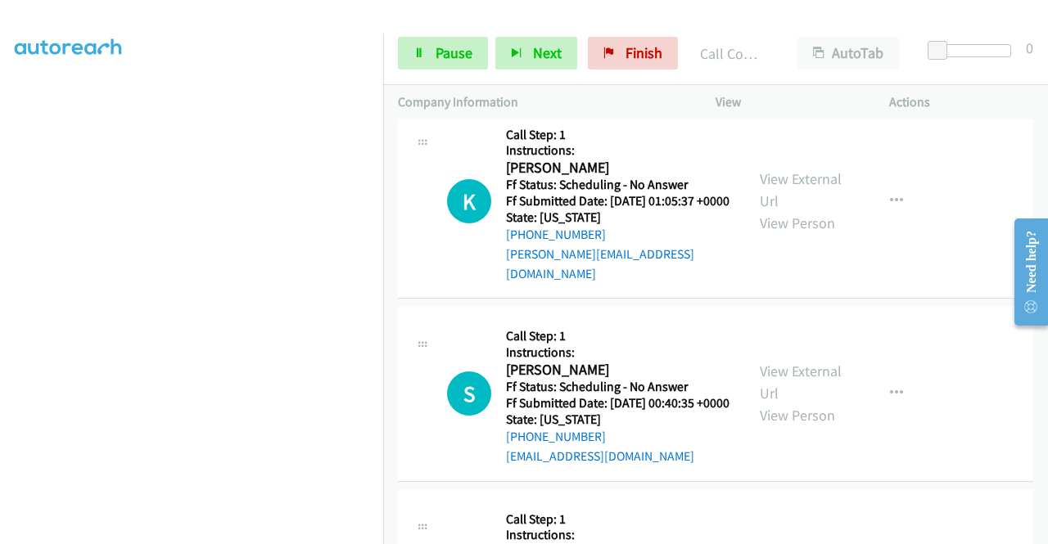
scroll to position [1854, 0]
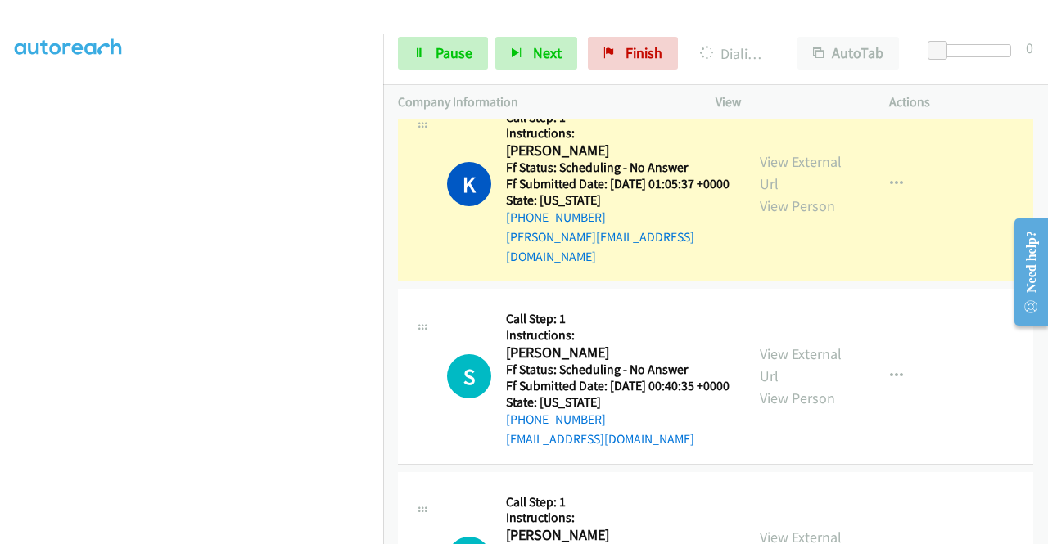
click at [748, 202] on div "View External Url View Person View External Url Email Schedule/Manage Callback …" at bounding box center [839, 184] width 188 height 165
click at [769, 193] on link "View External Url" at bounding box center [801, 172] width 82 height 41
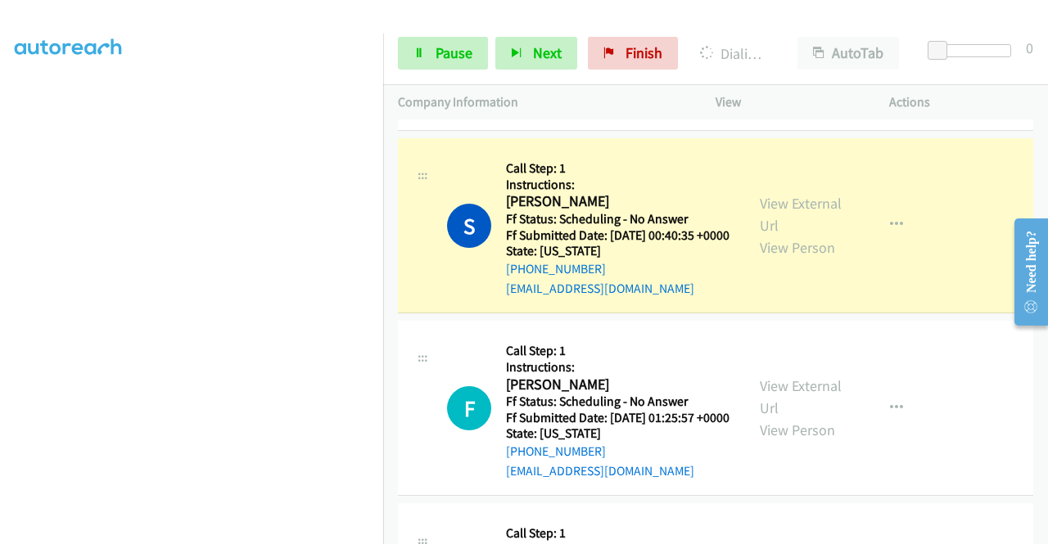
scroll to position [2061, 0]
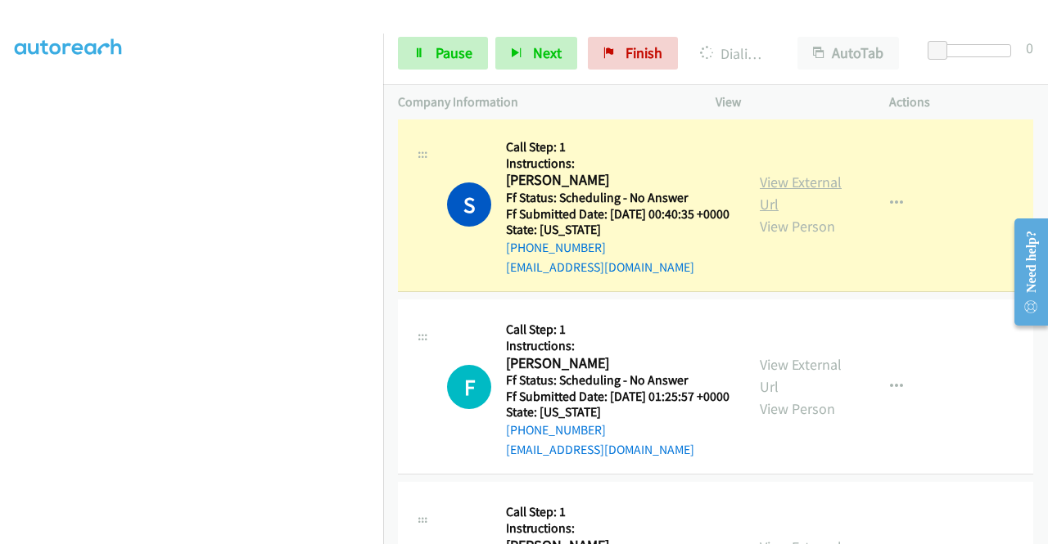
click at [814, 214] on link "View External Url" at bounding box center [801, 193] width 82 height 41
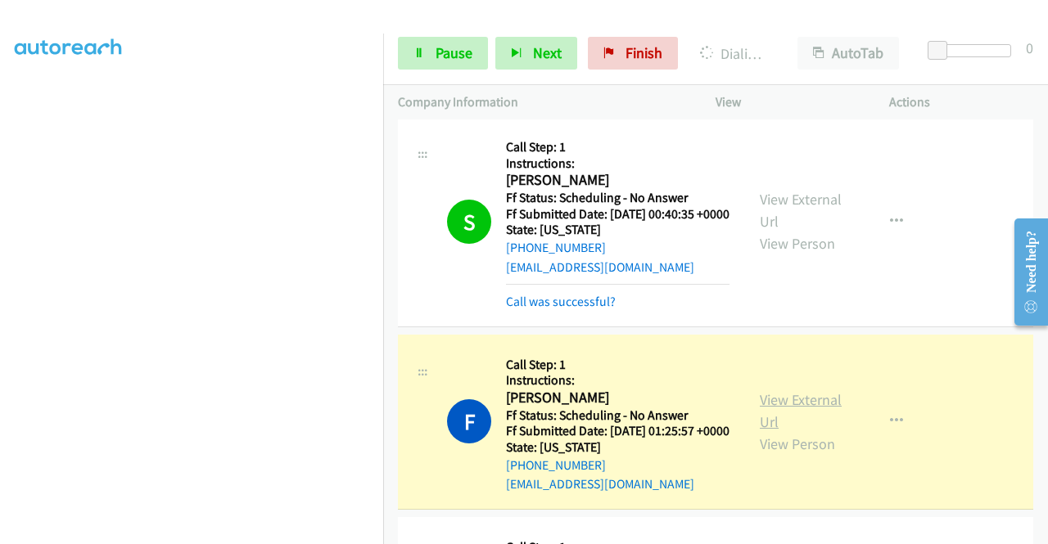
click at [786, 431] on link "View External Url" at bounding box center [801, 410] width 82 height 41
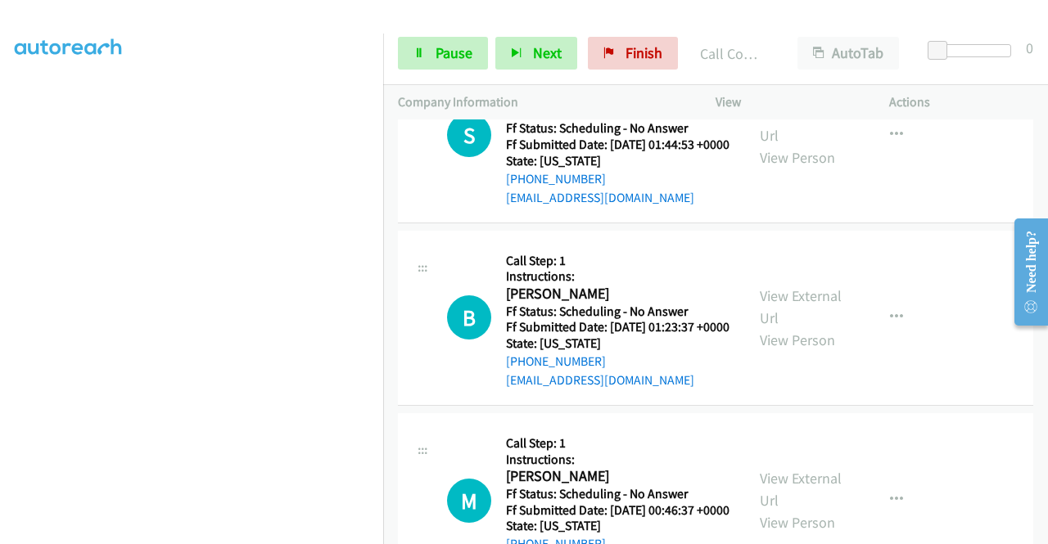
scroll to position [2574, 0]
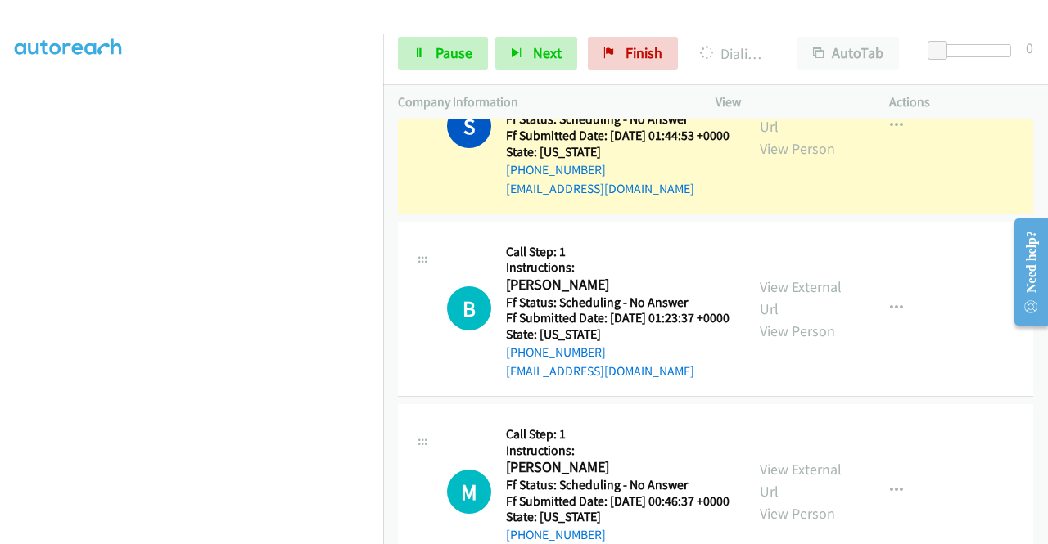
click at [775, 136] on link "View External Url" at bounding box center [801, 115] width 82 height 41
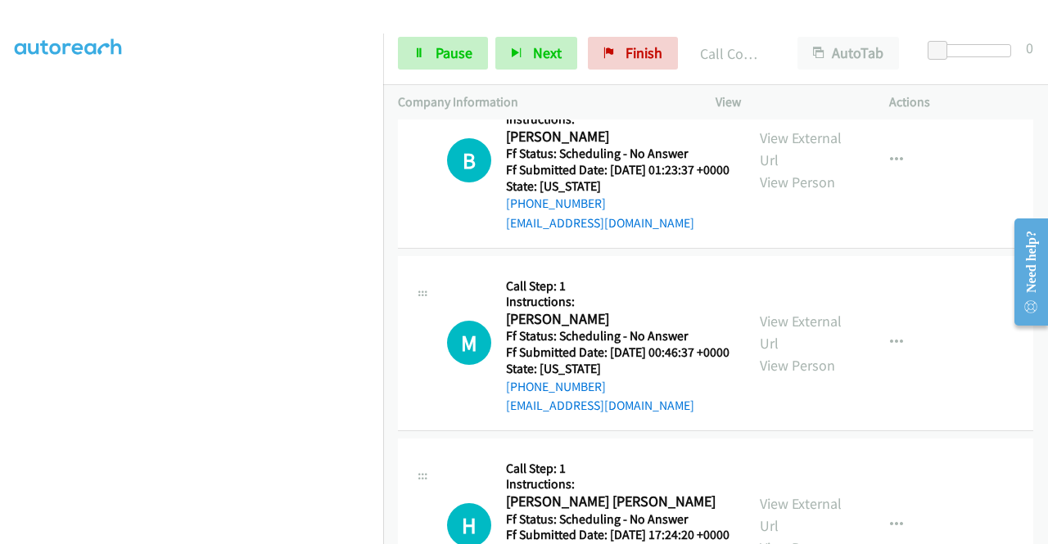
scroll to position [2782, 0]
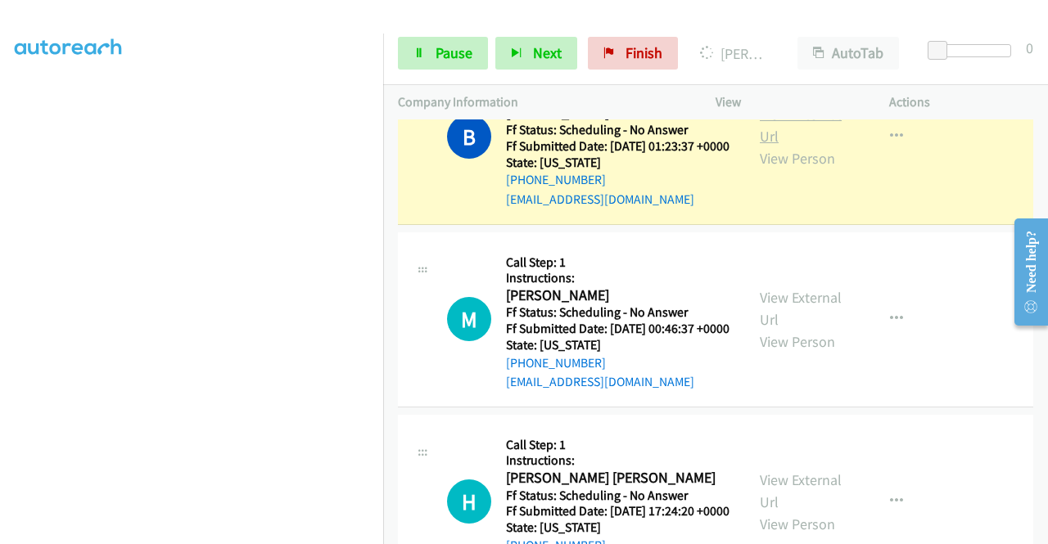
click at [786, 146] on link "View External Url" at bounding box center [801, 125] width 82 height 41
click at [431, 66] on link "Pause" at bounding box center [443, 53] width 90 height 33
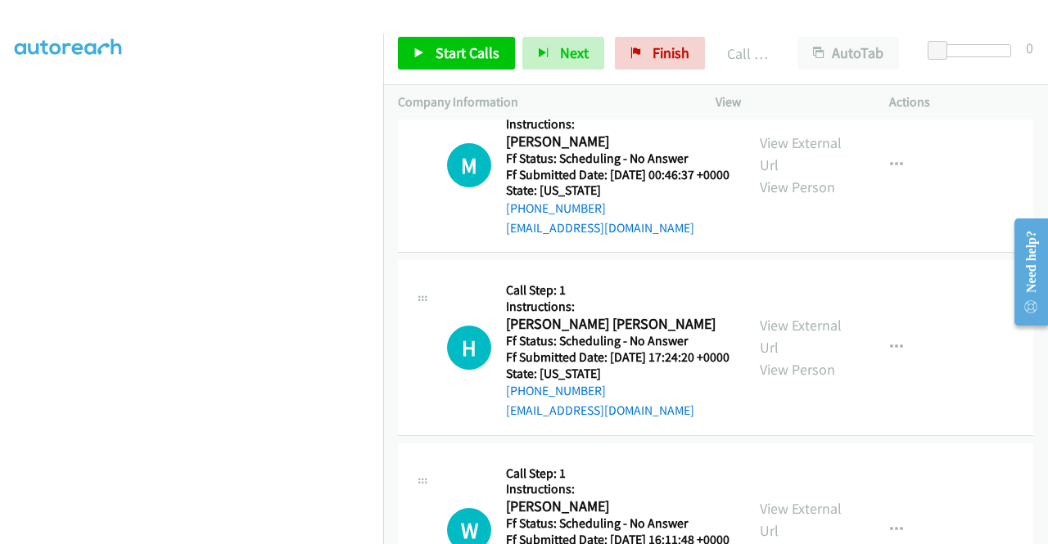
scroll to position [2978, 0]
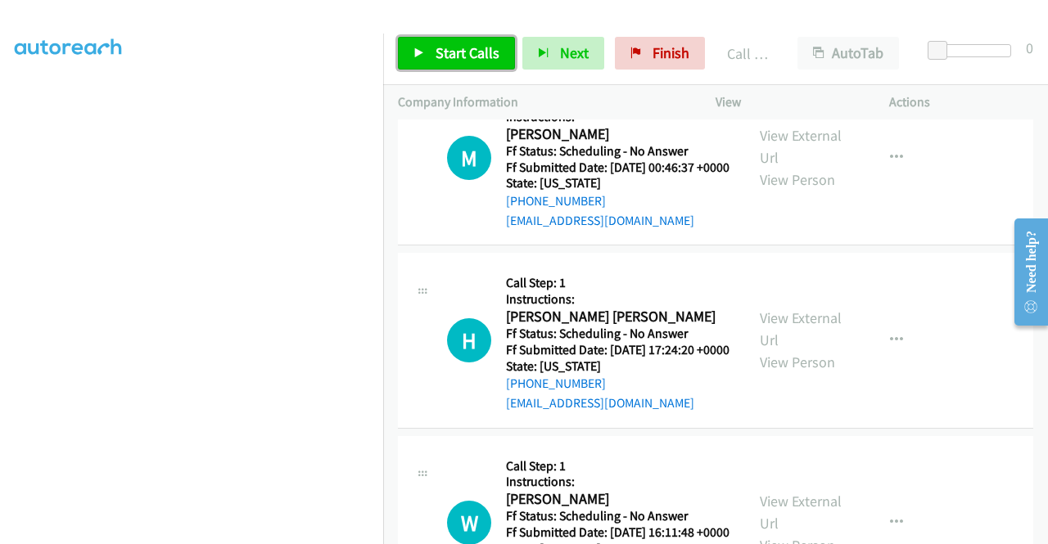
click at [440, 44] on span "Start Calls" at bounding box center [467, 52] width 64 height 19
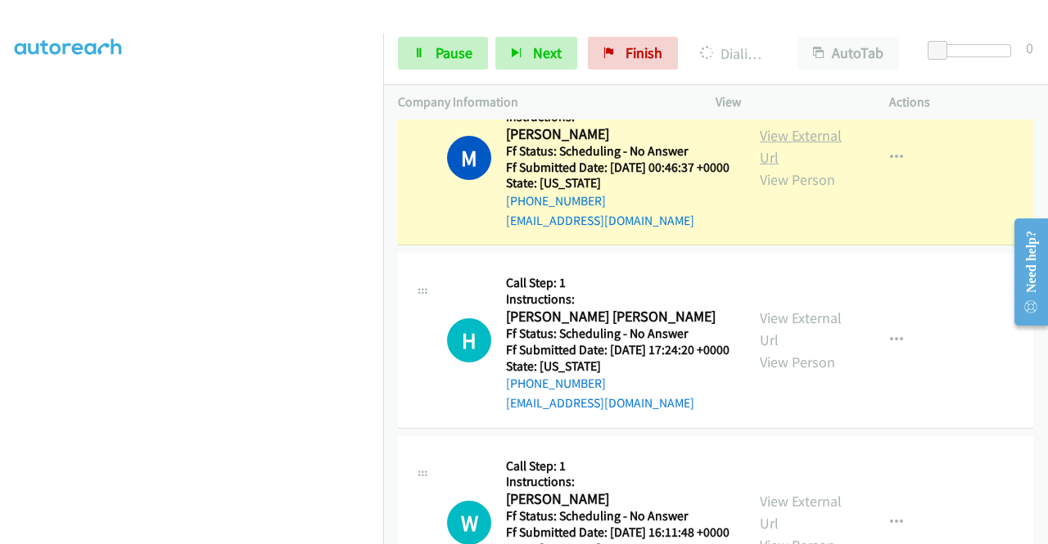
click at [776, 167] on link "View External Url" at bounding box center [801, 146] width 82 height 41
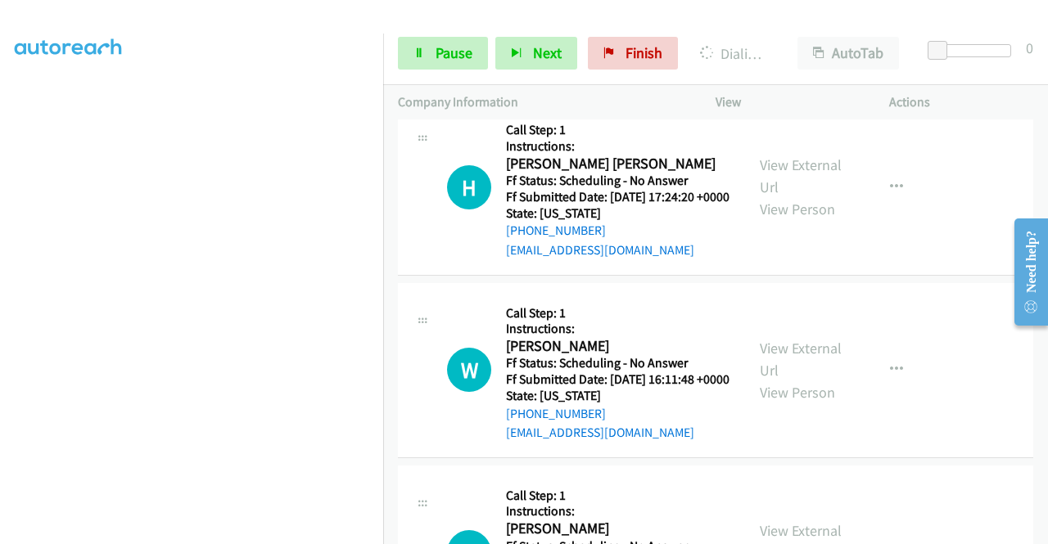
scroll to position [3186, 0]
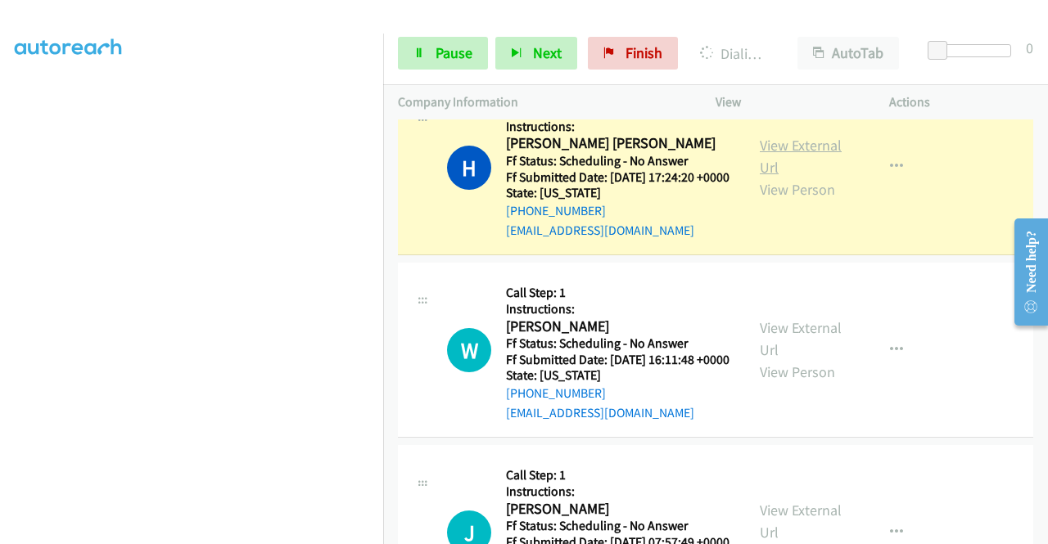
click at [761, 177] on link "View External Url" at bounding box center [801, 156] width 82 height 41
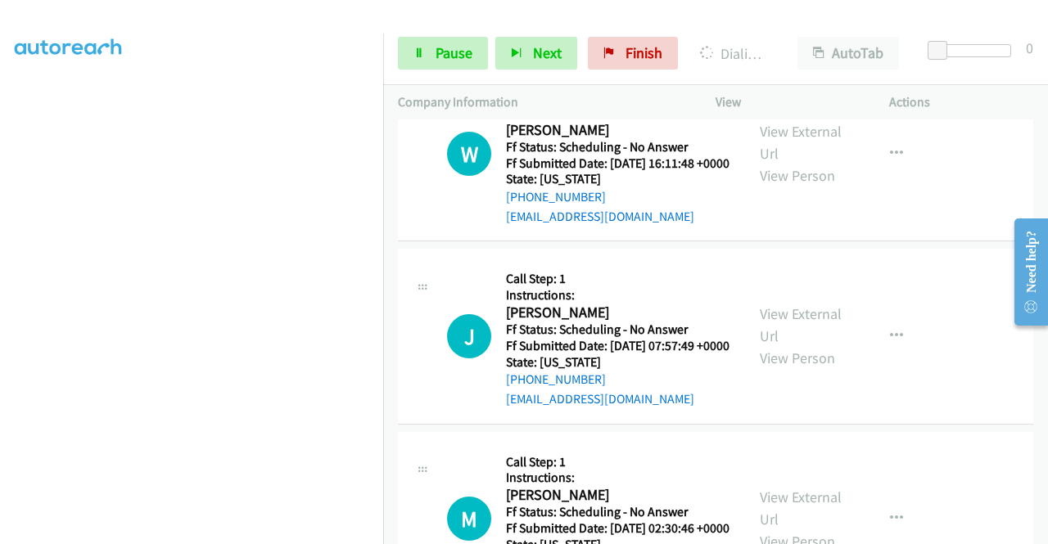
scroll to position [3394, 0]
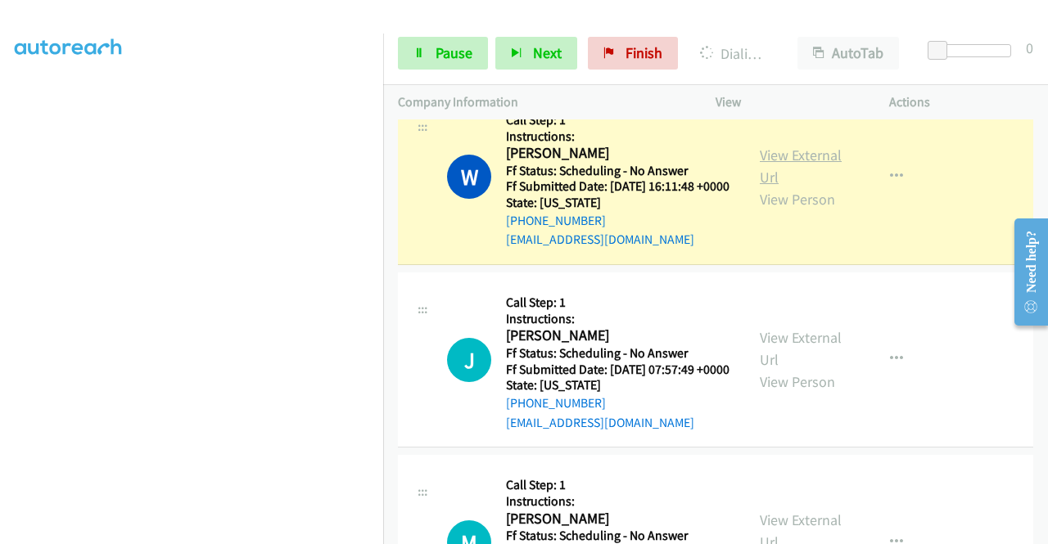
click at [760, 187] on link "View External Url" at bounding box center [801, 166] width 82 height 41
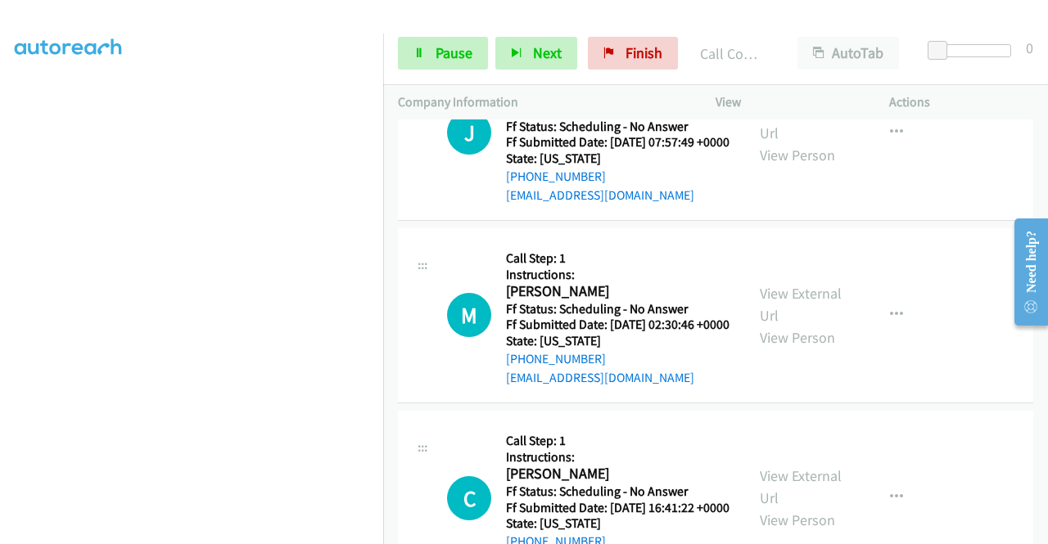
scroll to position [3721, 0]
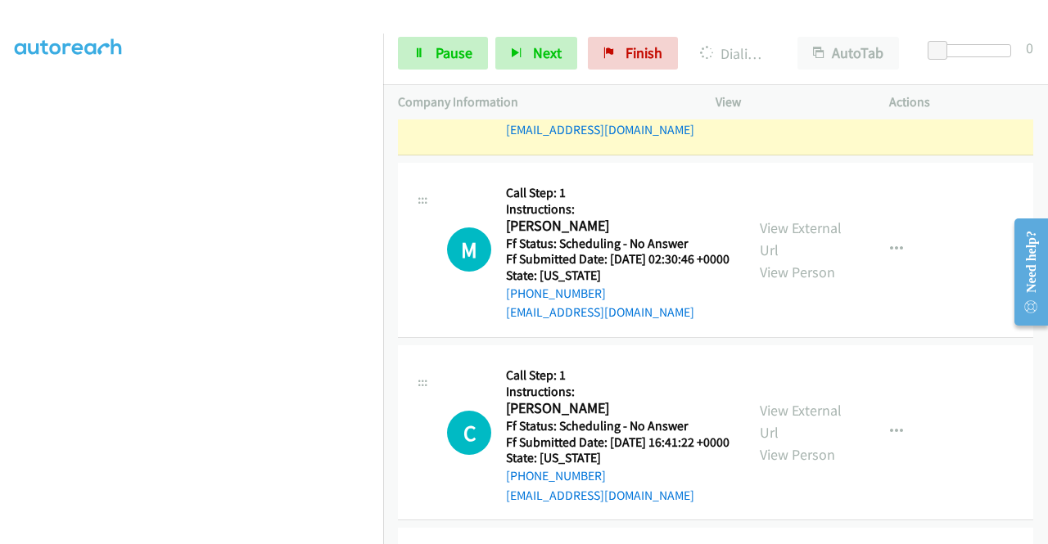
click at [779, 77] on link "View External Url" at bounding box center [801, 56] width 82 height 41
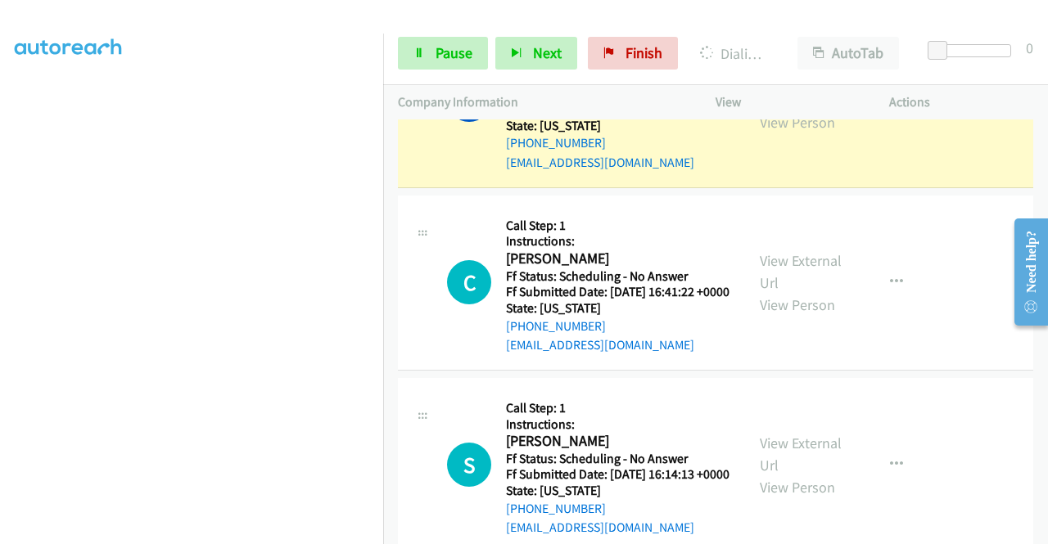
scroll to position [3983, 0]
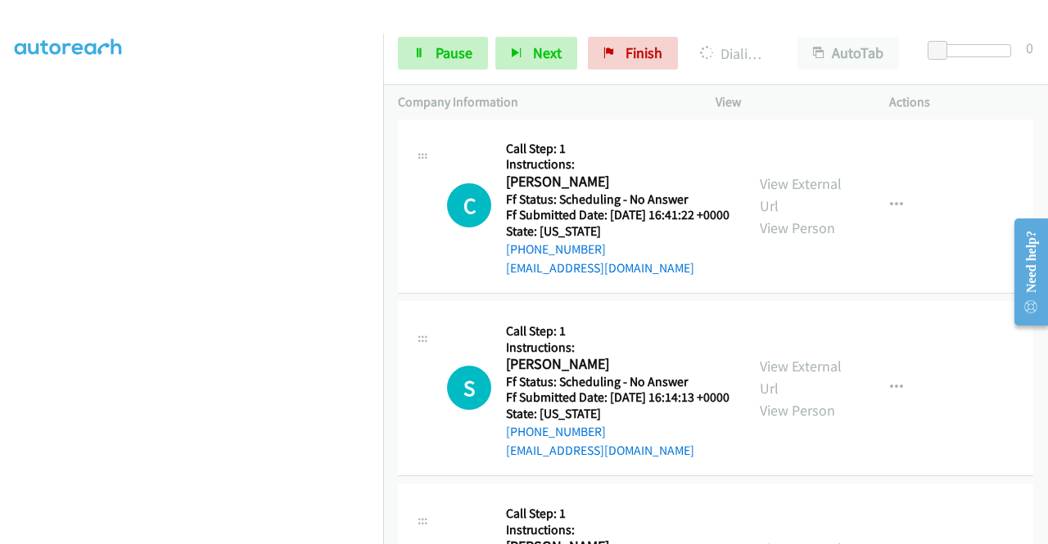
click at [783, 33] on link "View External Url" at bounding box center [801, 12] width 82 height 41
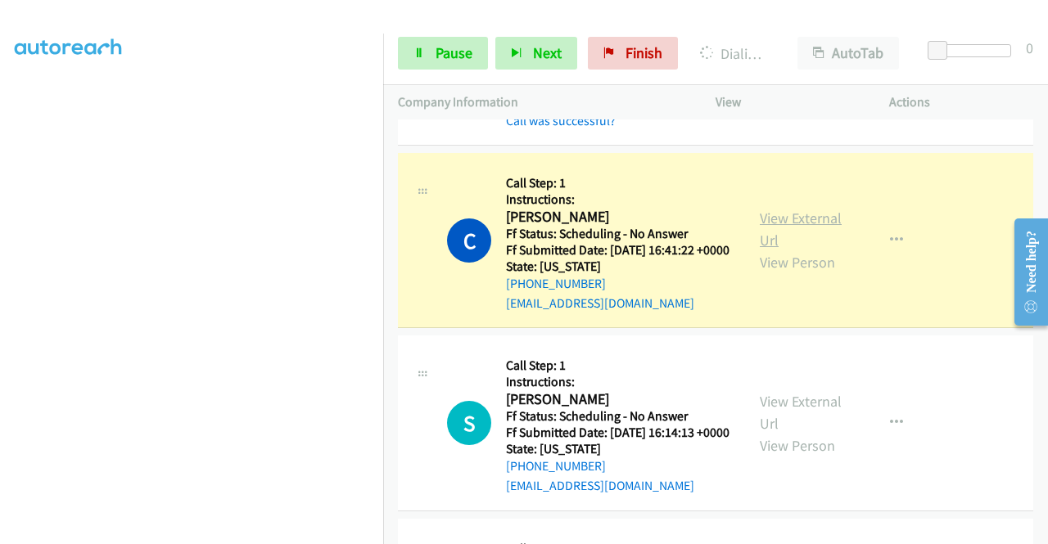
click at [780, 250] on link "View External Url" at bounding box center [801, 229] width 82 height 41
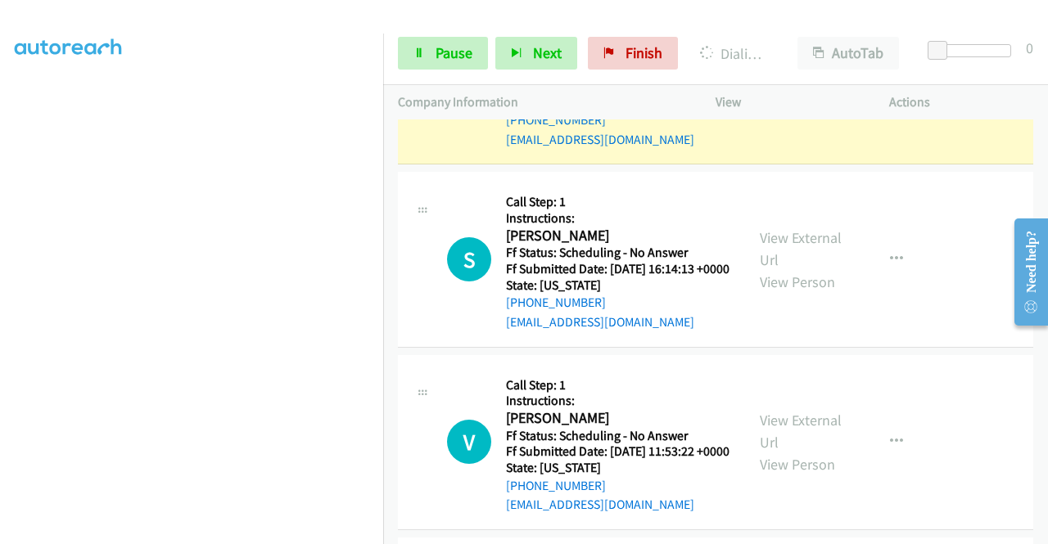
scroll to position [4190, 0]
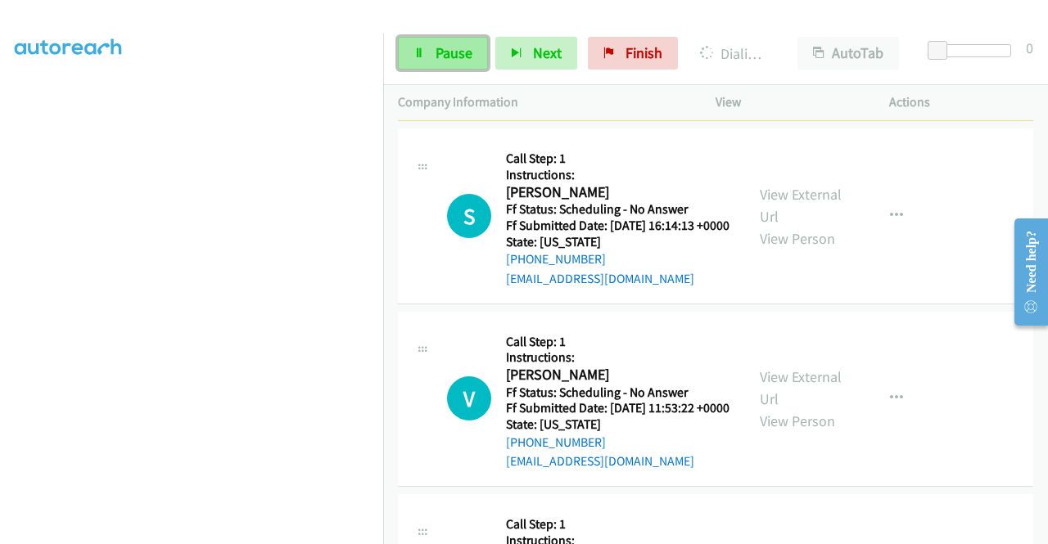
click at [426, 63] on link "Pause" at bounding box center [443, 53] width 90 height 33
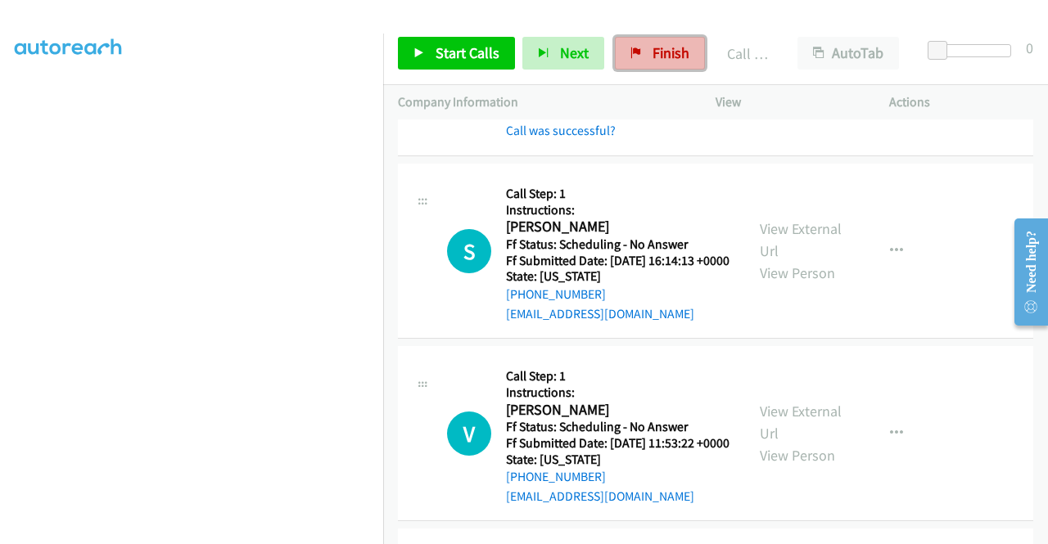
click at [629, 45] on link "Finish" at bounding box center [660, 53] width 90 height 33
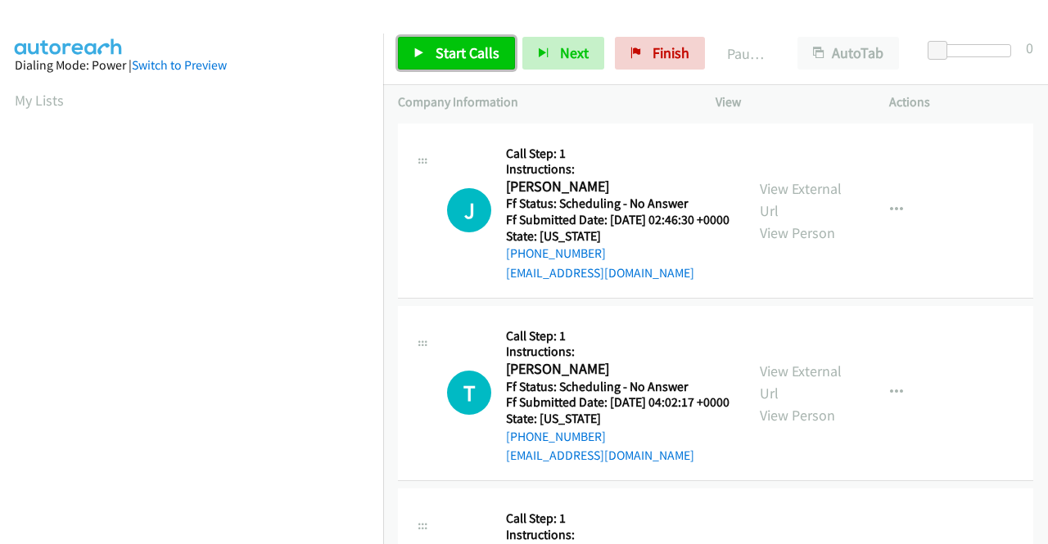
click at [408, 51] on link "Start Calls" at bounding box center [456, 53] width 117 height 33
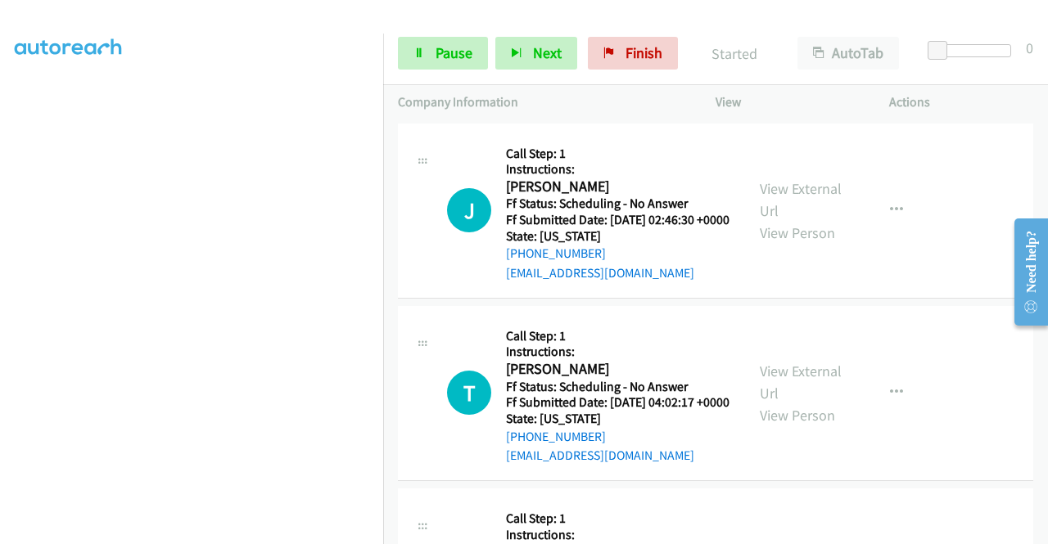
scroll to position [172, 0]
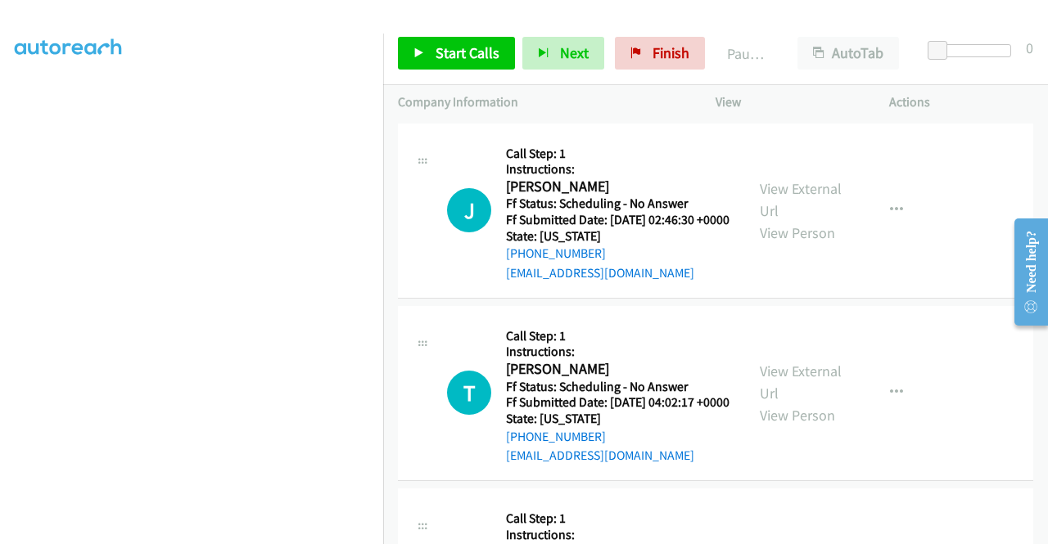
scroll to position [75, 0]
click at [682, 40] on link "Finish" at bounding box center [660, 53] width 90 height 33
